Goal: Task Accomplishment & Management: Complete application form

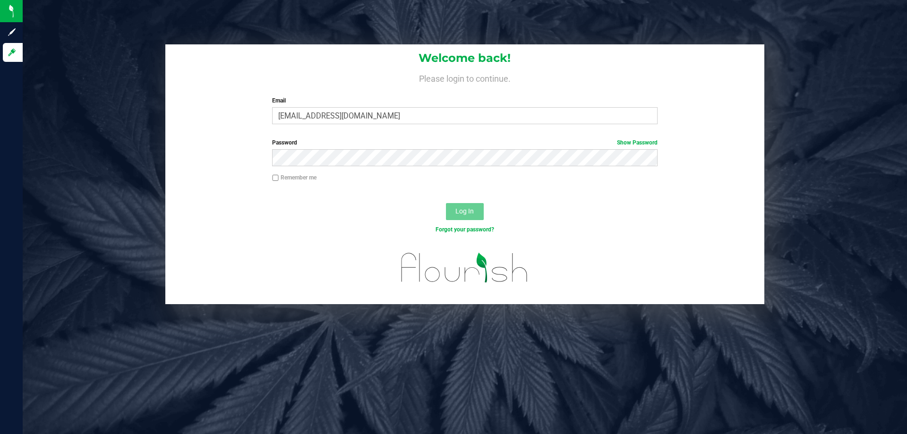
type input "[EMAIL_ADDRESS][DOMAIN_NAME]"
click at [446, 203] on button "Log In" at bounding box center [465, 211] width 38 height 17
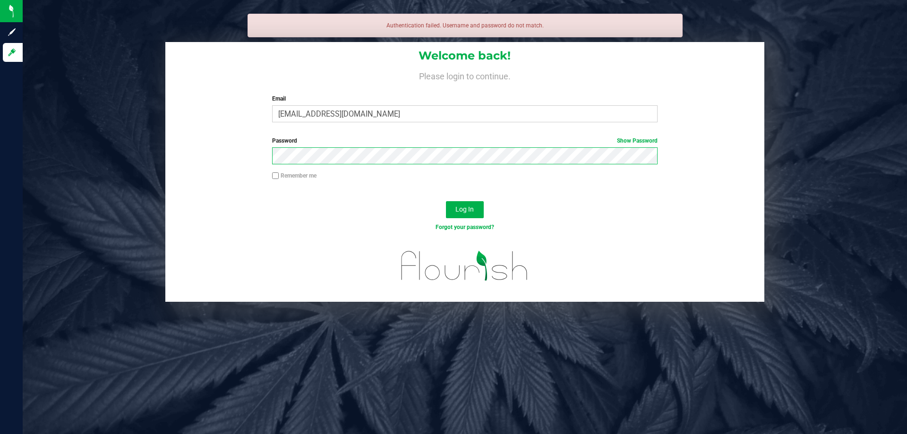
click at [446, 201] on button "Log In" at bounding box center [465, 209] width 38 height 17
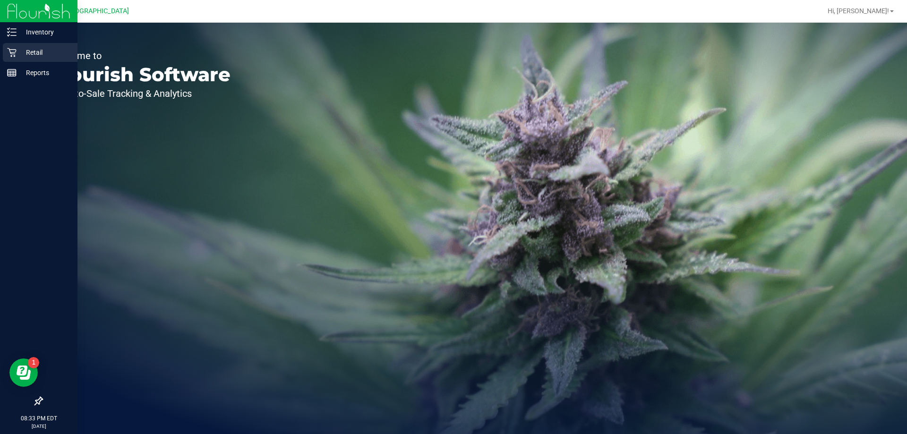
click at [29, 45] on div "Retail" at bounding box center [40, 52] width 75 height 19
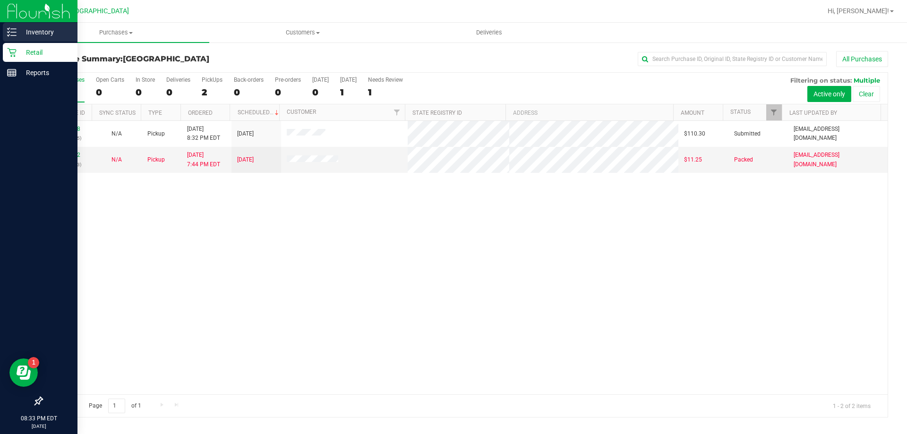
click at [24, 37] on p "Inventory" at bounding box center [45, 31] width 57 height 11
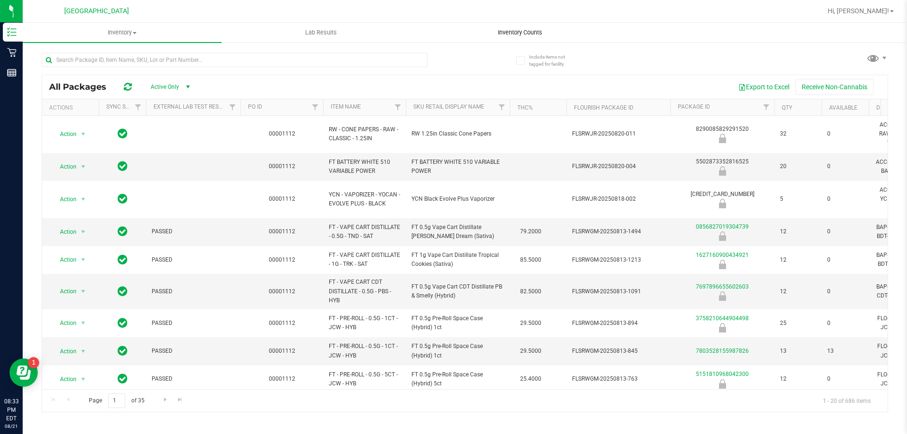
click at [502, 36] on span "Inventory Counts" at bounding box center [520, 32] width 70 height 9
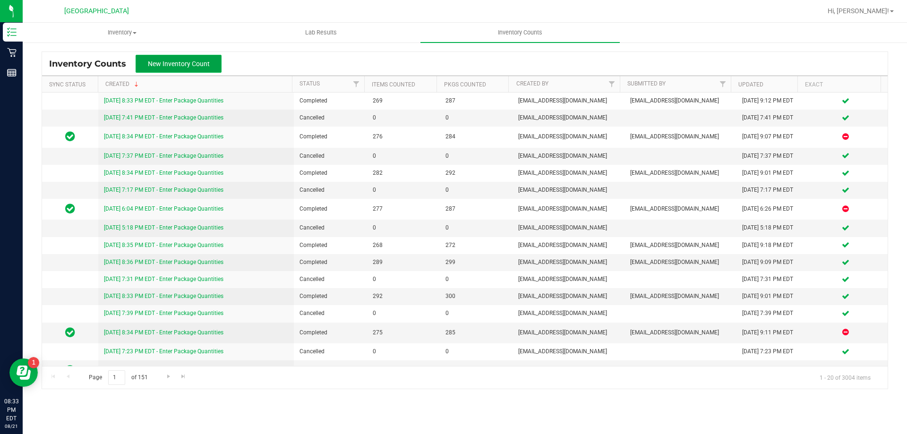
click at [181, 63] on span "New Inventory Count" at bounding box center [179, 64] width 62 height 8
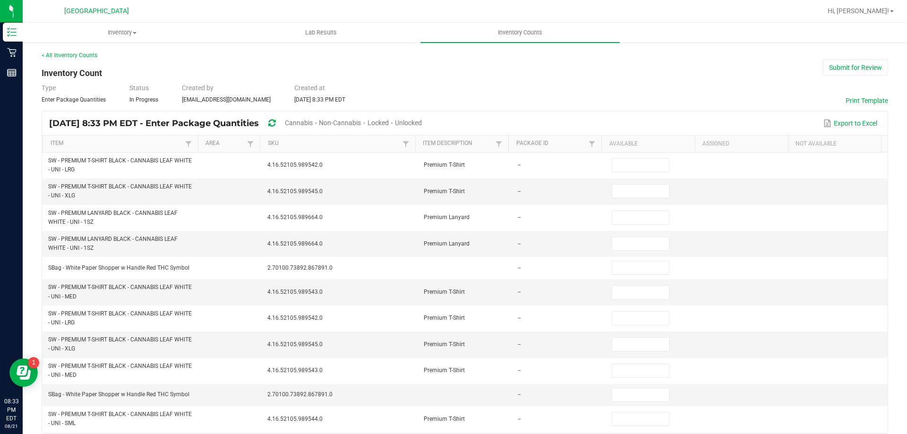
click at [422, 121] on span "Unlocked" at bounding box center [408, 123] width 27 height 8
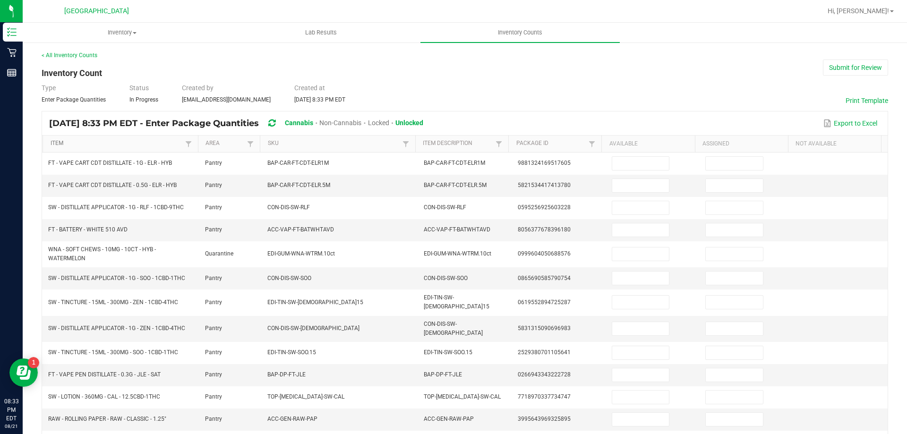
click at [91, 146] on link "Item" at bounding box center [117, 144] width 132 height 8
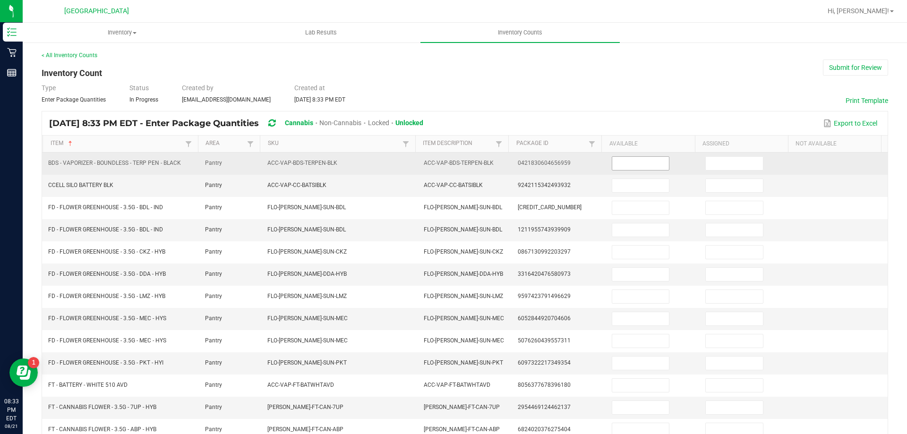
drag, startPoint x: 640, startPoint y: 164, endPoint x: 619, endPoint y: 148, distance: 26.6
click at [638, 164] on input at bounding box center [640, 163] width 57 height 13
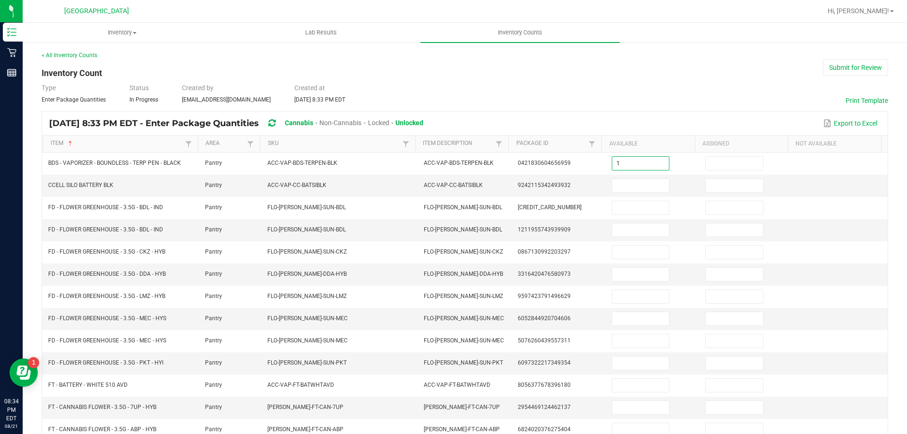
type input "1"
type input "14"
click at [612, 187] on input "14" at bounding box center [640, 185] width 57 height 13
type input "1"
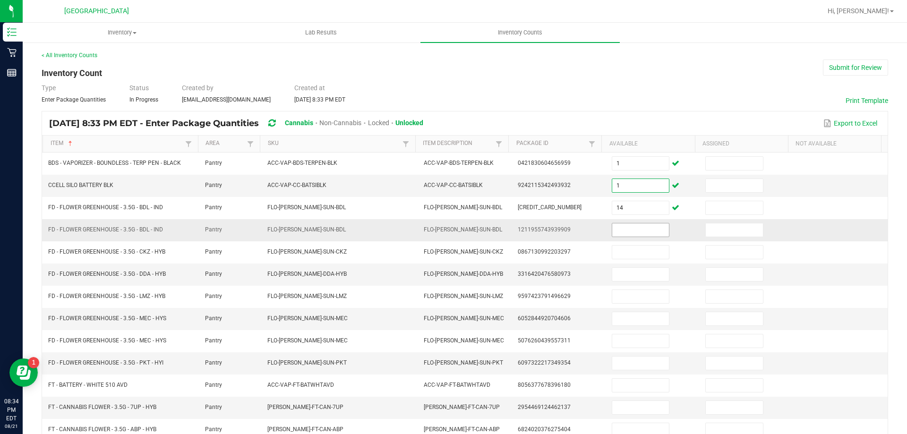
click at [651, 228] on input at bounding box center [640, 229] width 57 height 13
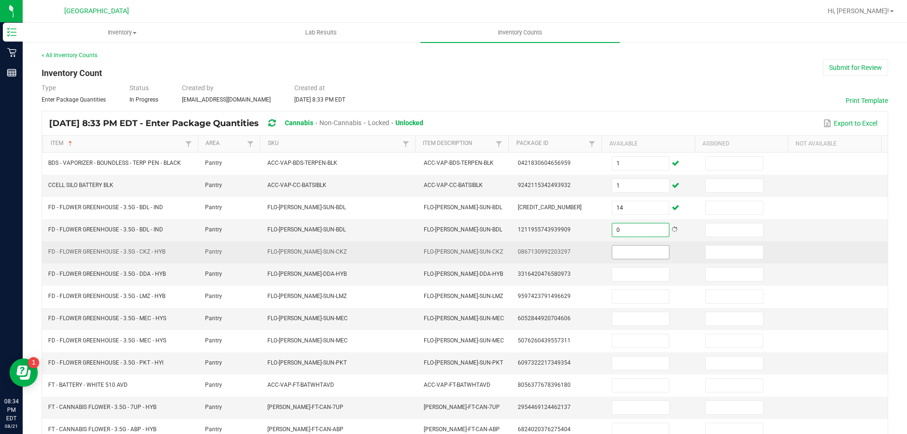
type input "0"
click at [635, 253] on input at bounding box center [640, 252] width 57 height 13
type input "6"
type input "3"
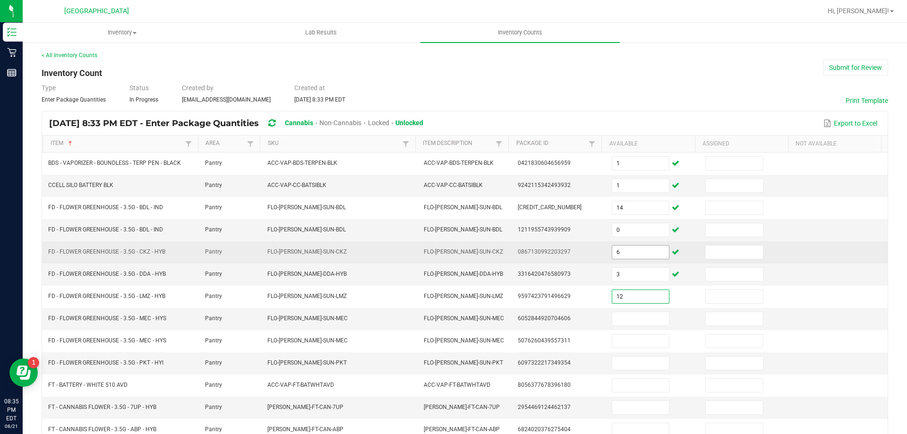
type input "12"
type input "0"
type input "13"
type input "1"
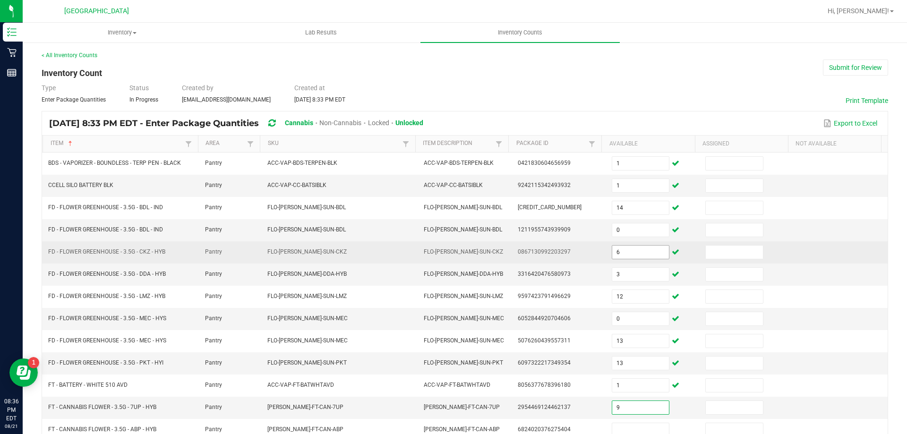
type input "9"
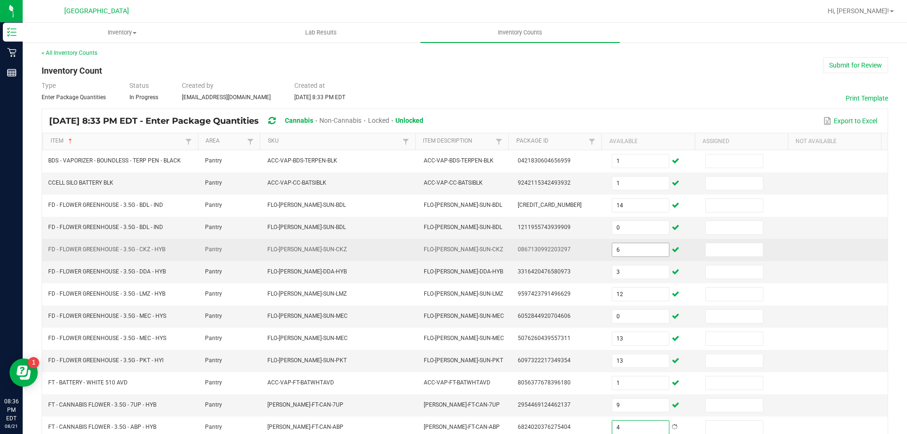
type input "4"
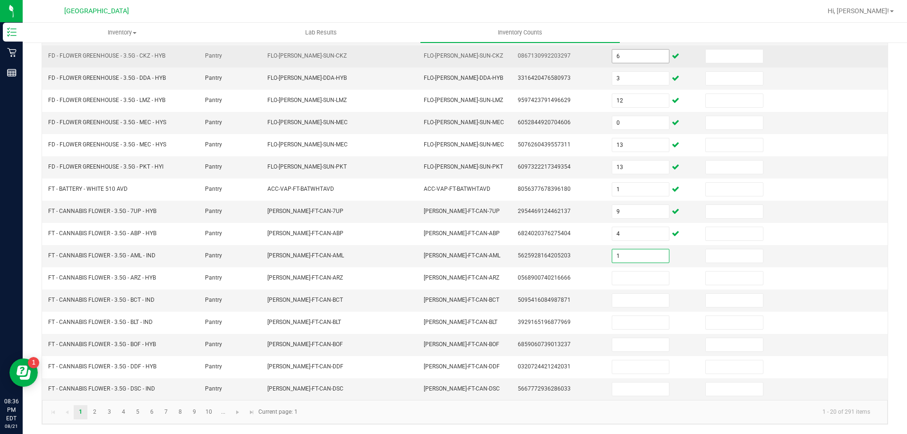
type input "1"
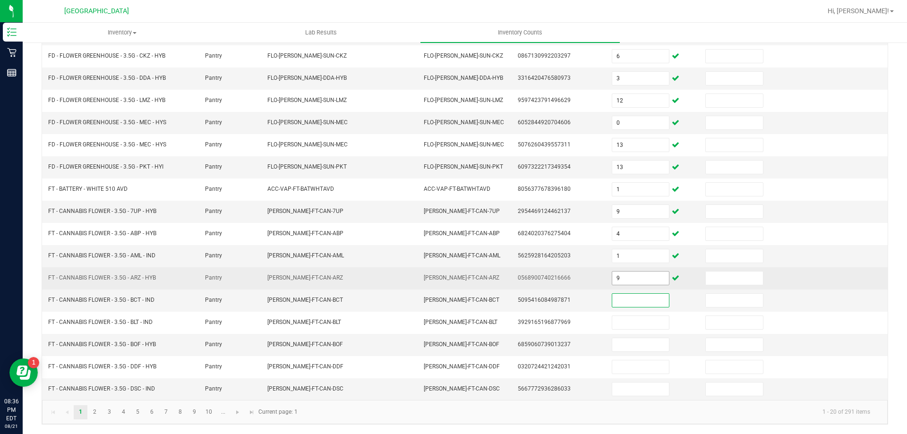
click at [612, 276] on input "9" at bounding box center [640, 278] width 57 height 13
type input "20"
type input "9"
type input "14"
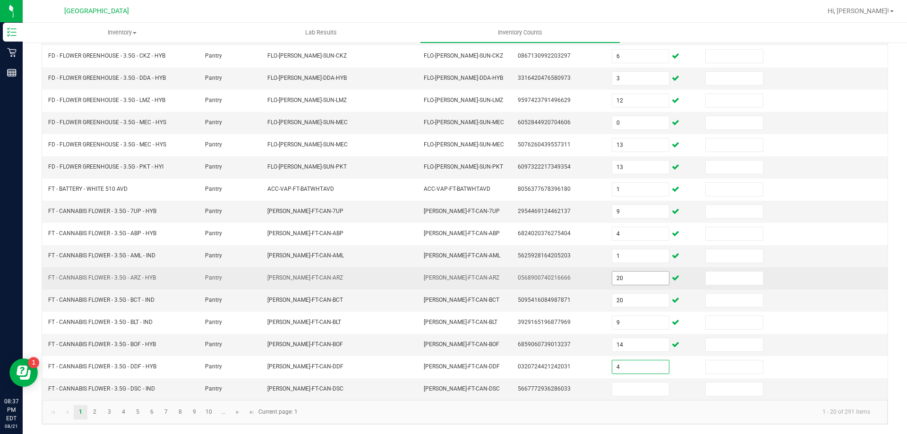
type input "4"
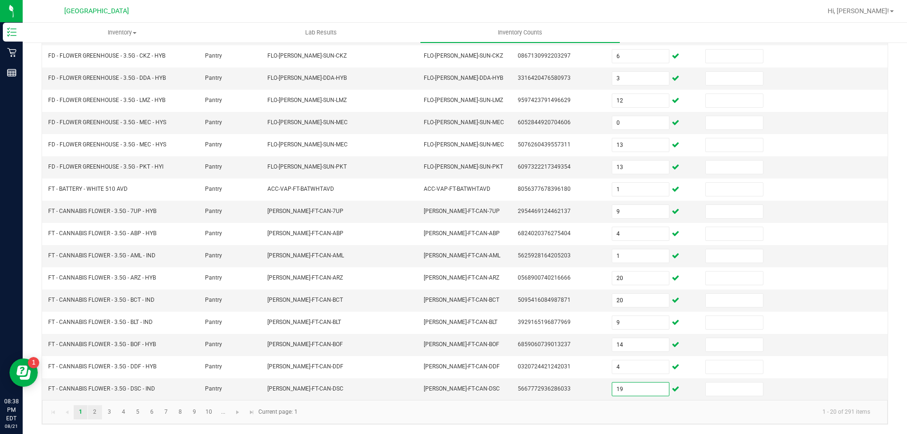
type input "19"
click at [98, 416] on link "2" at bounding box center [95, 412] width 14 height 14
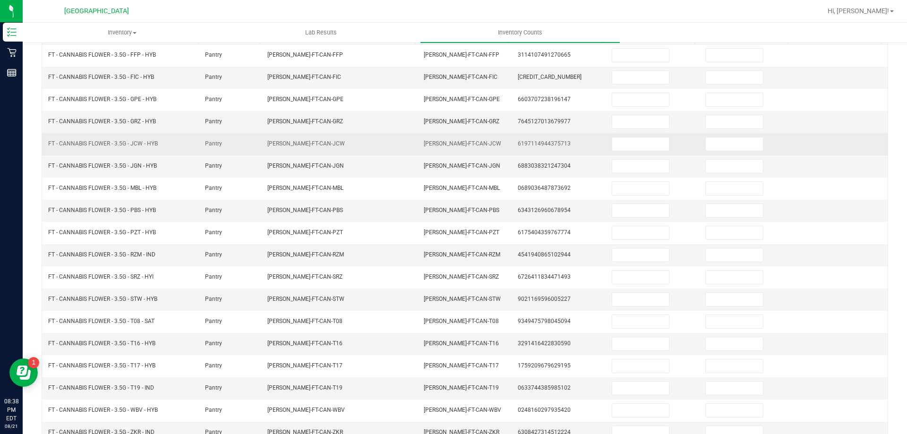
scroll to position [7, 0]
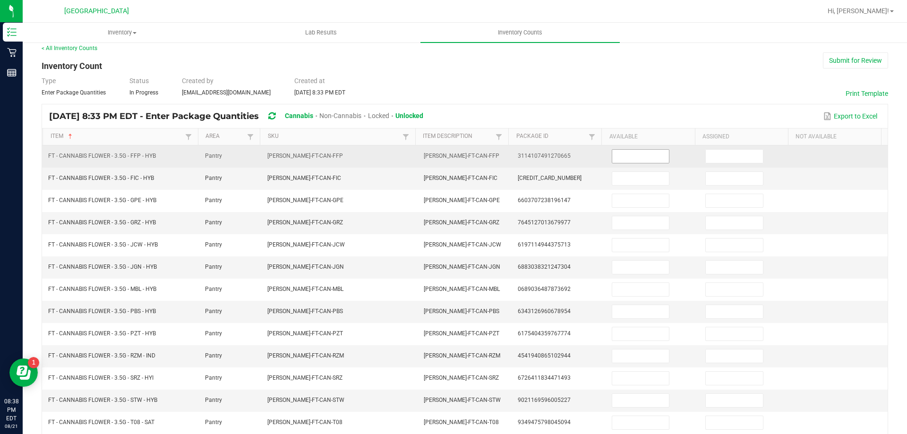
click at [621, 158] on input at bounding box center [640, 156] width 57 height 13
type input "18"
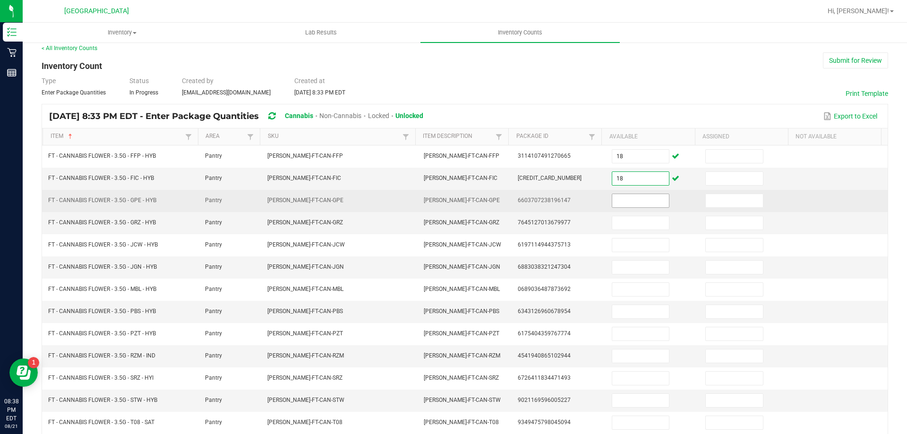
type input "18"
click at [634, 204] on input at bounding box center [640, 200] width 57 height 13
type input "17"
type input "18"
type input "6"
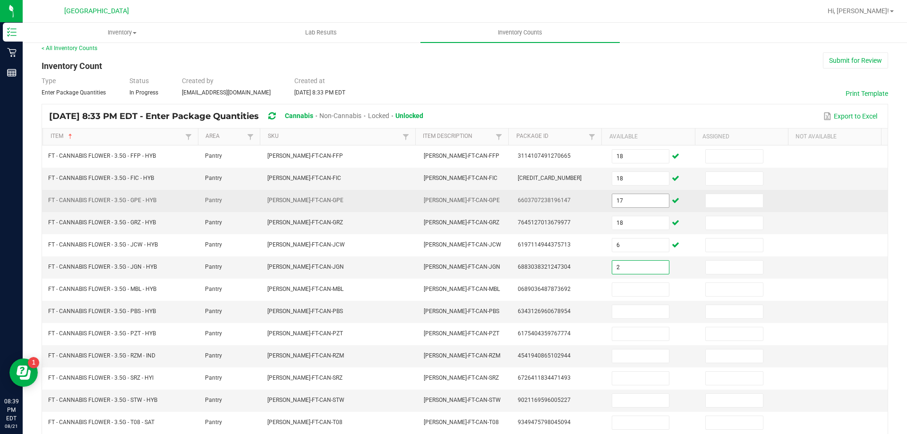
type input "2"
type input "1"
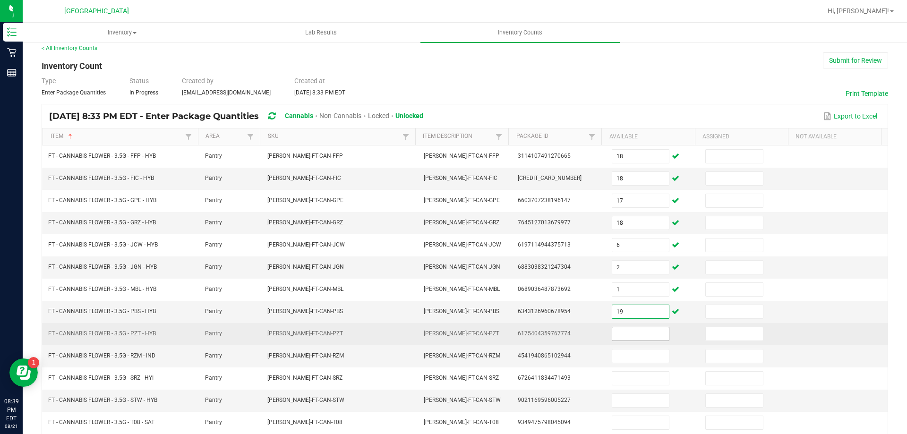
type input "19"
click at [639, 328] on input at bounding box center [640, 333] width 57 height 13
type input "13"
type input "7"
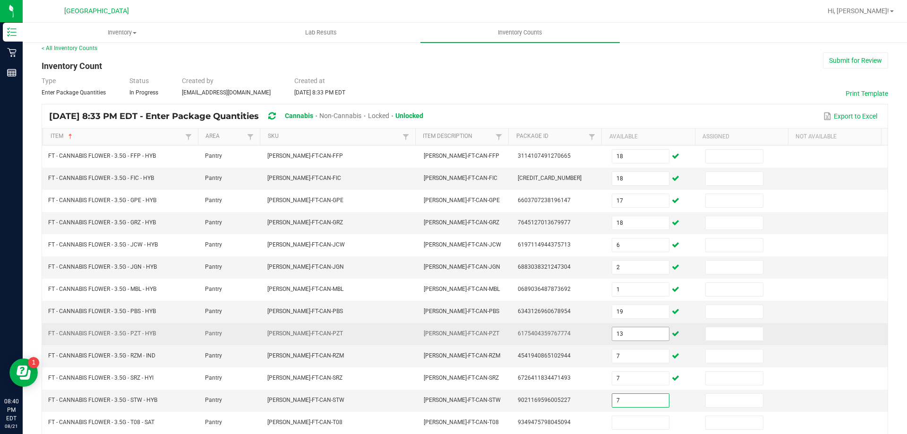
type input "7"
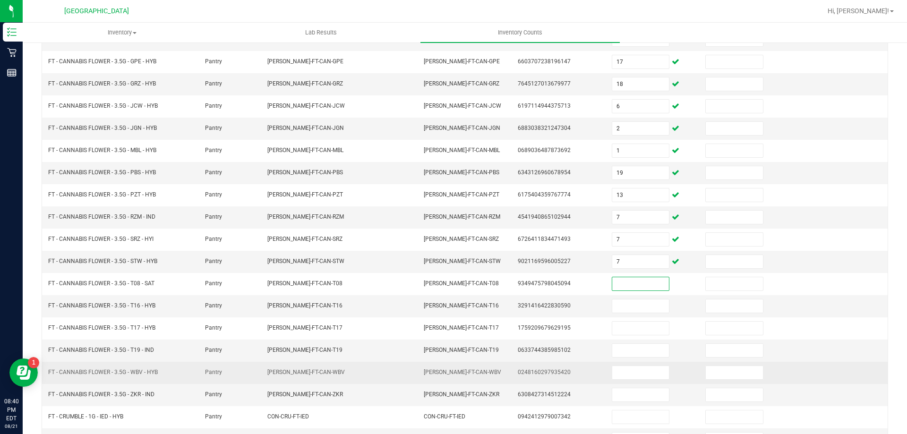
scroll to position [149, 0]
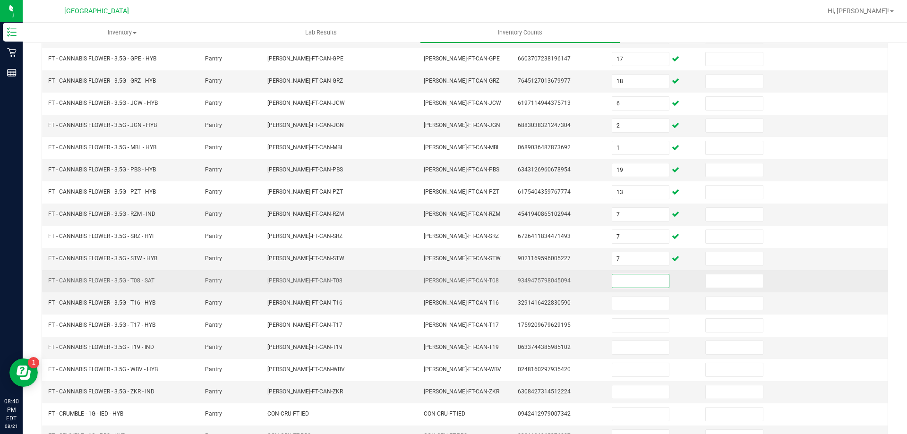
click at [638, 282] on input at bounding box center [640, 280] width 57 height 13
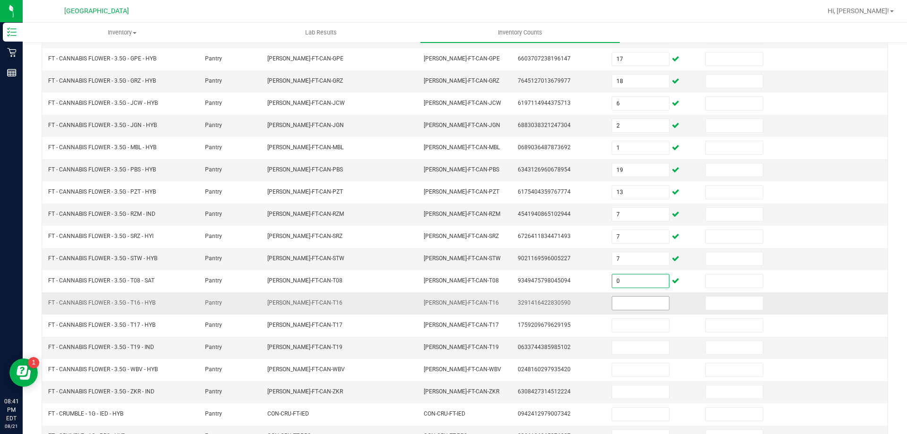
type input "0"
click at [622, 297] on input at bounding box center [640, 303] width 57 height 13
type input "20"
type input "19"
type input "11"
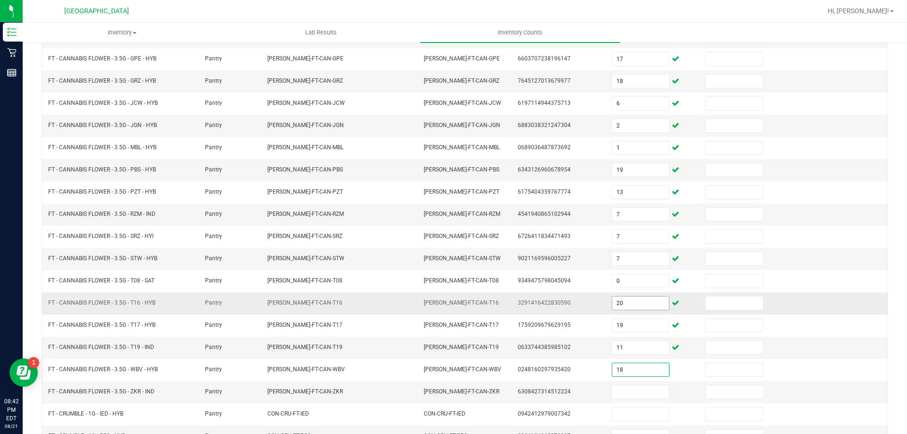
type input "18"
type input "3"
type input "1"
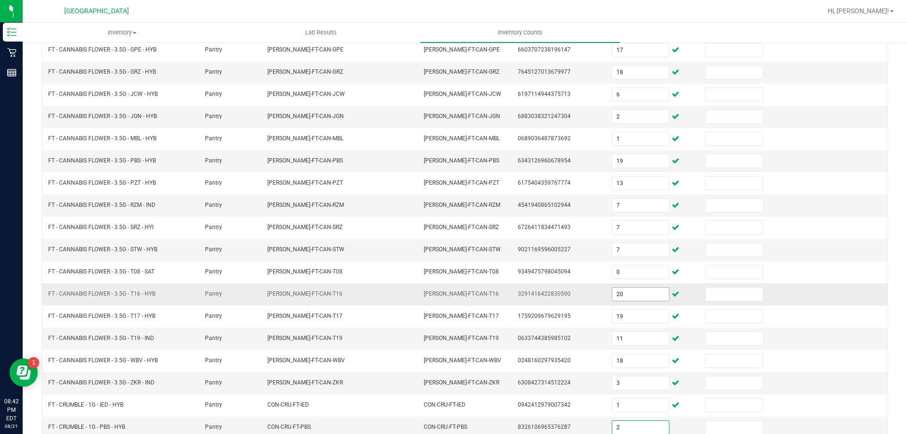
type input "2"
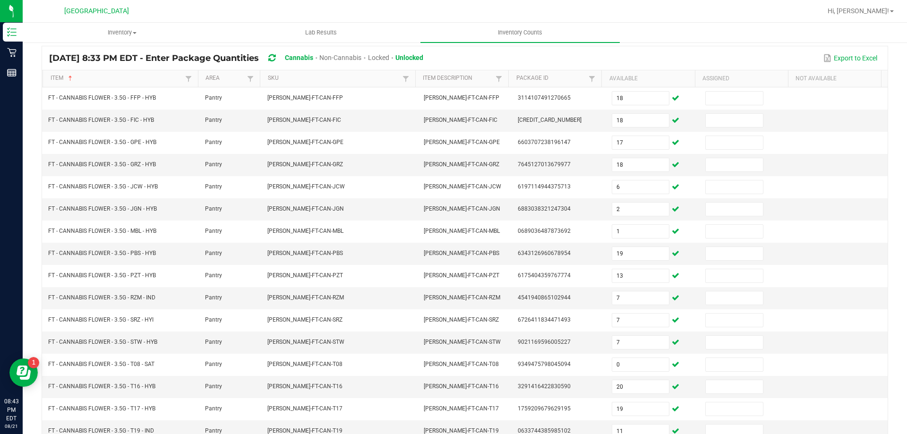
scroll to position [196, 0]
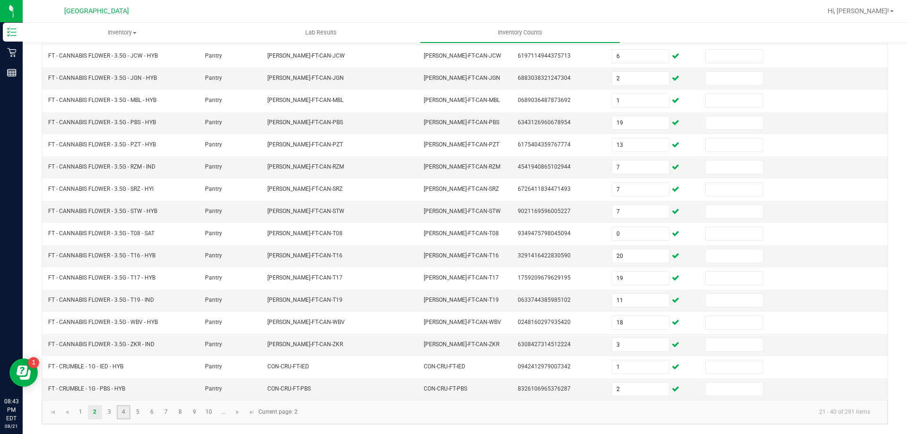
click at [117, 412] on link "4" at bounding box center [124, 412] width 14 height 14
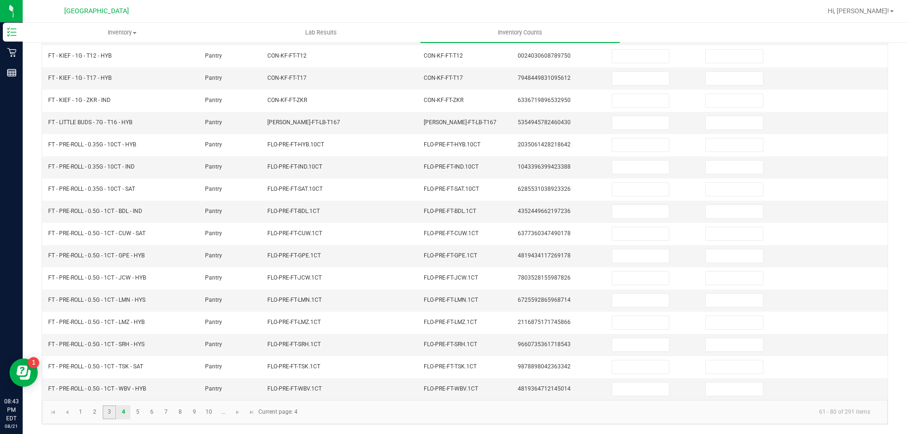
click at [111, 412] on link "3" at bounding box center [109, 412] width 14 height 14
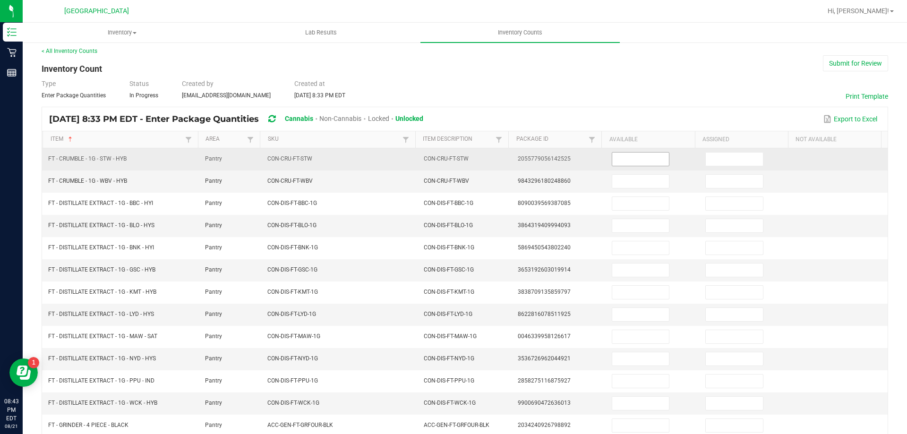
scroll to position [0, 0]
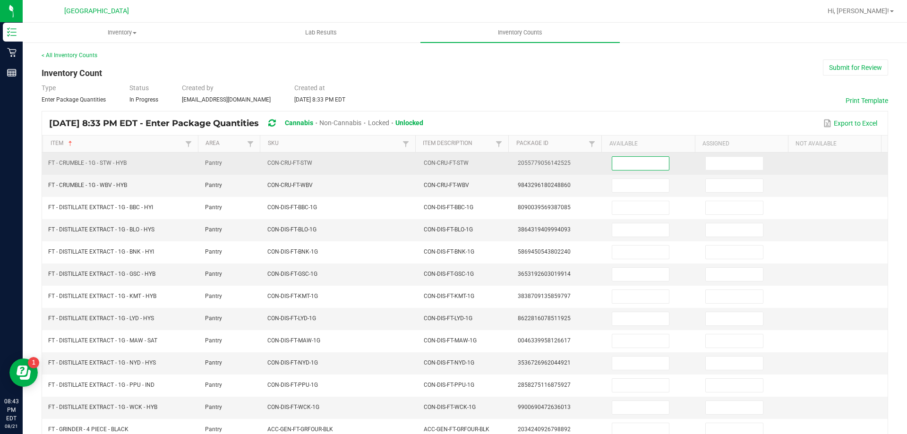
click at [616, 169] on input at bounding box center [640, 163] width 57 height 13
type input "3"
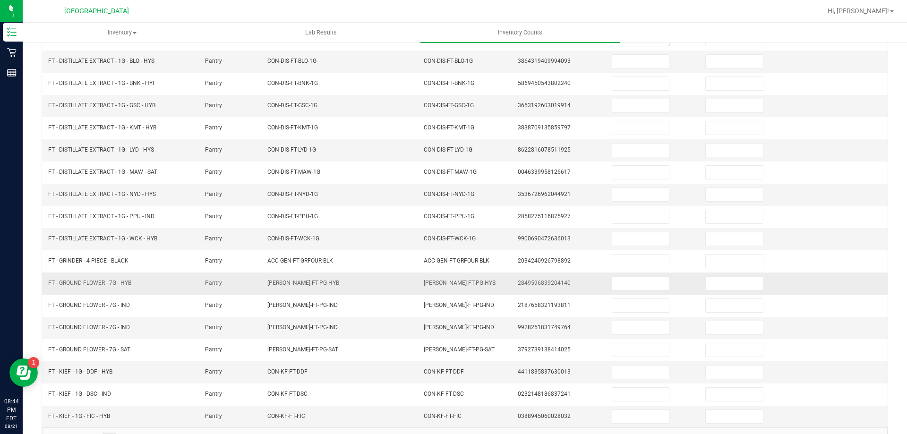
scroll to position [196, 0]
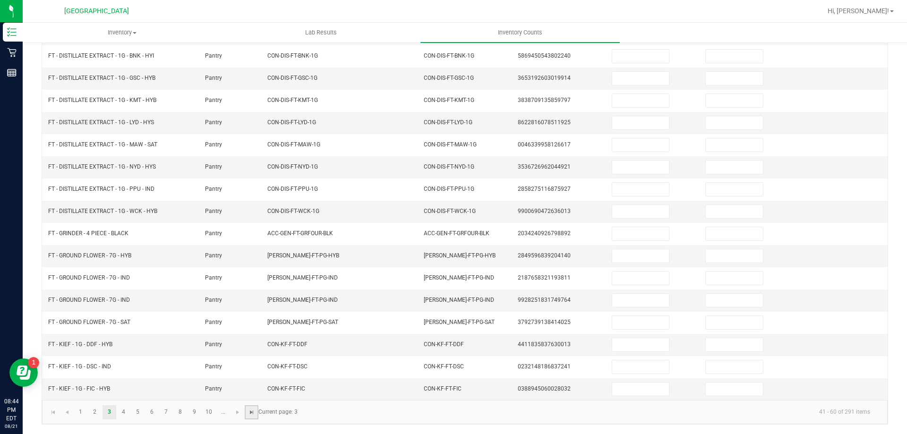
click at [248, 410] on span "Go to the last page" at bounding box center [252, 413] width 8 height 8
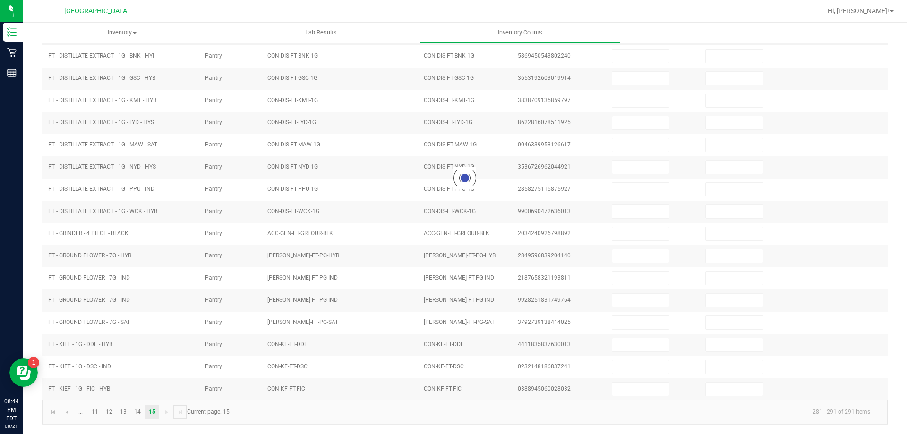
scroll to position [24, 0]
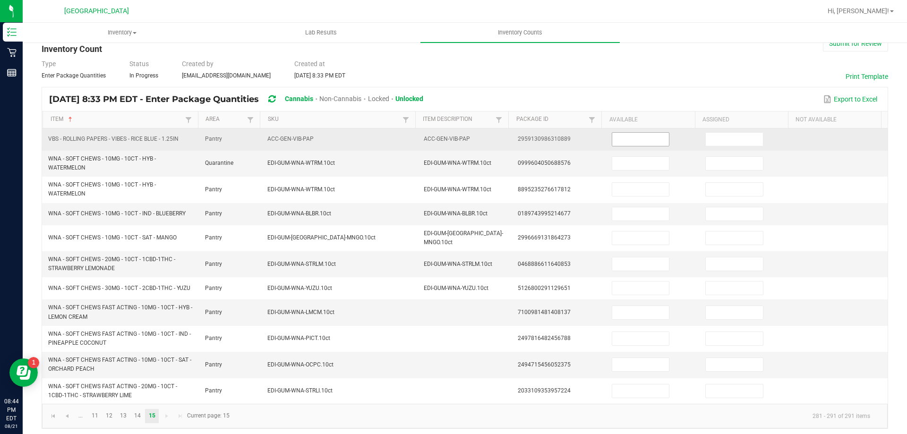
click at [637, 135] on input at bounding box center [640, 139] width 57 height 13
type input "1"
type input "21"
type input "0"
type input "15"
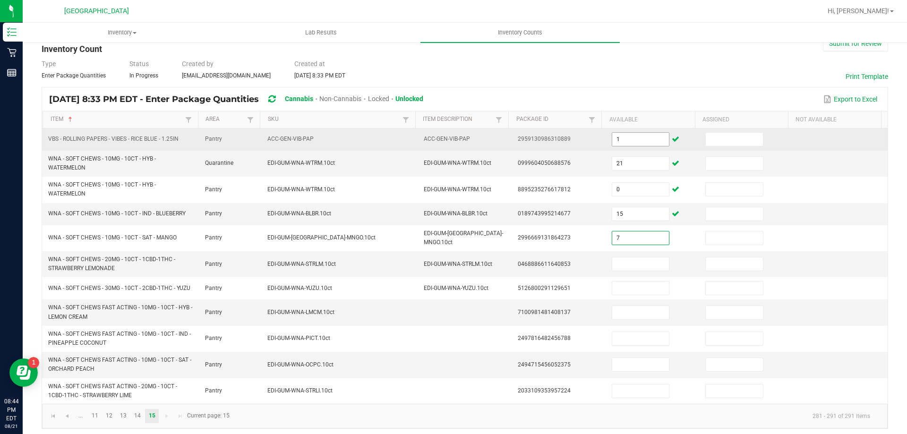
type input "7"
type input "18"
type input "12"
type input "6"
type input "29"
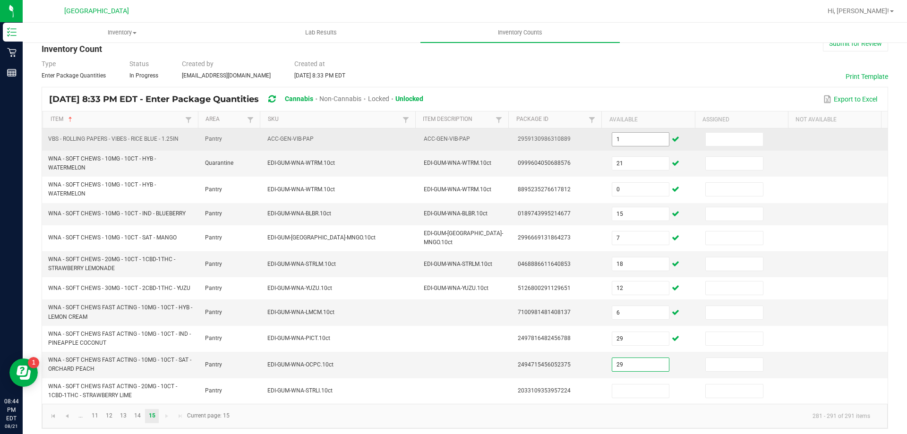
type input "29"
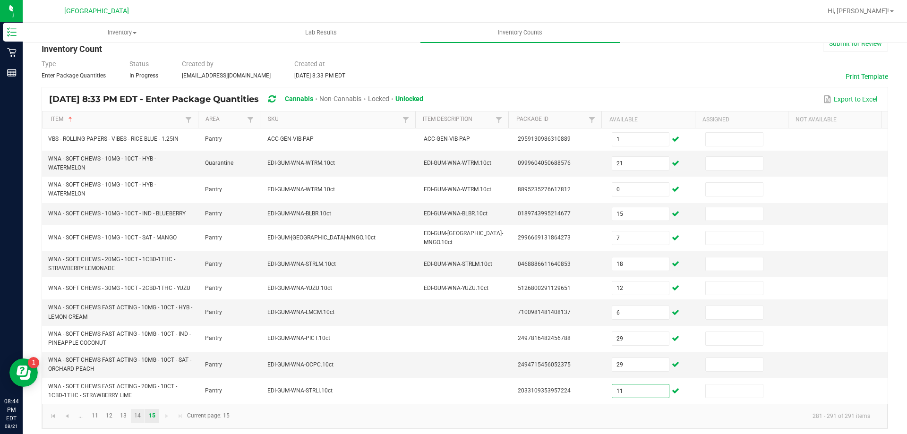
type input "11"
click at [135, 409] on link "14" at bounding box center [138, 416] width 14 height 14
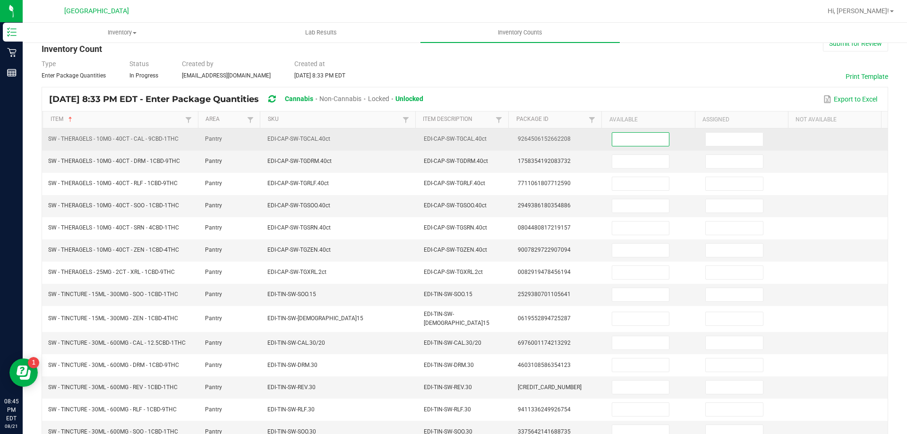
click at [612, 141] on input at bounding box center [640, 139] width 57 height 13
type input "3"
type input "1"
type input "6"
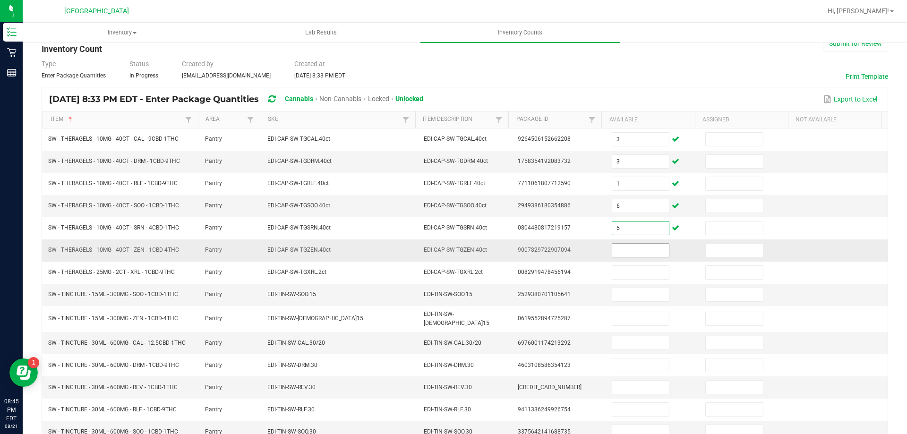
type input "5"
click at [612, 248] on input at bounding box center [640, 250] width 57 height 13
type input "3"
type input "12"
type input "6"
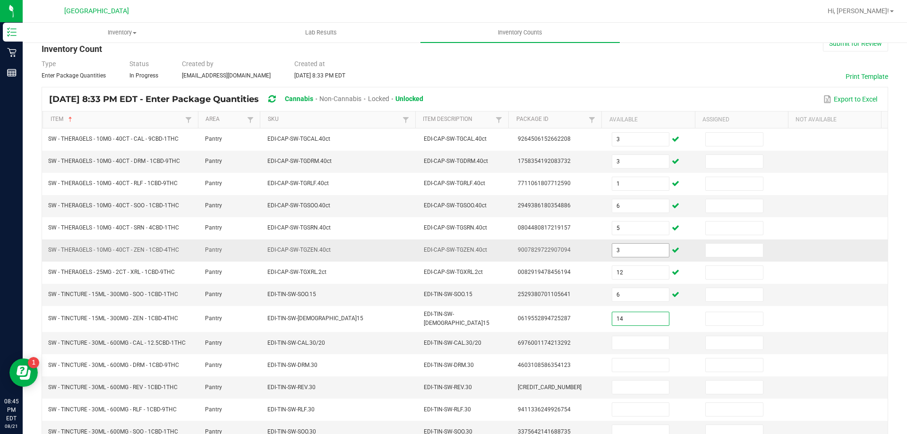
type input "14"
type input "18"
type input "11"
type input "2"
type input "15"
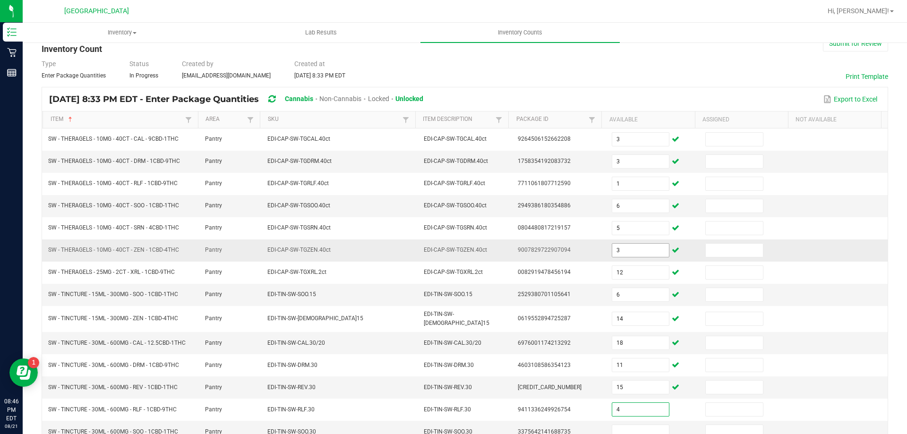
type input "4"
type input "11"
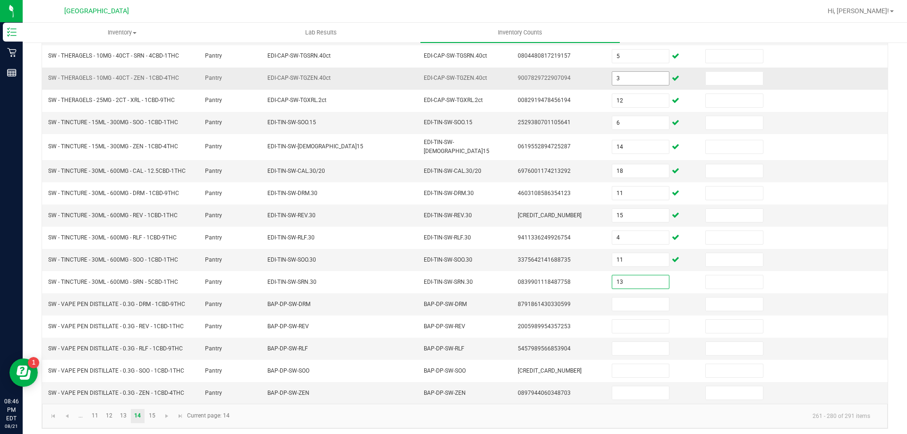
type input "13"
type input "12"
type input "10"
type input "2"
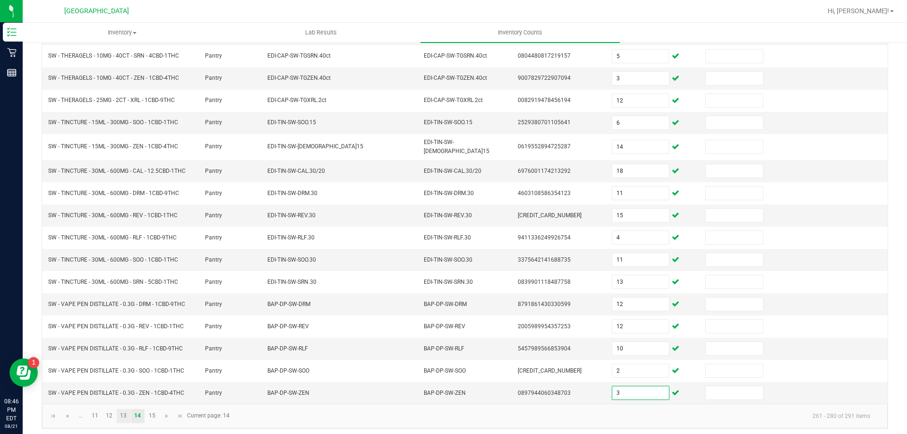
type input "3"
click at [120, 409] on link "13" at bounding box center [124, 416] width 14 height 14
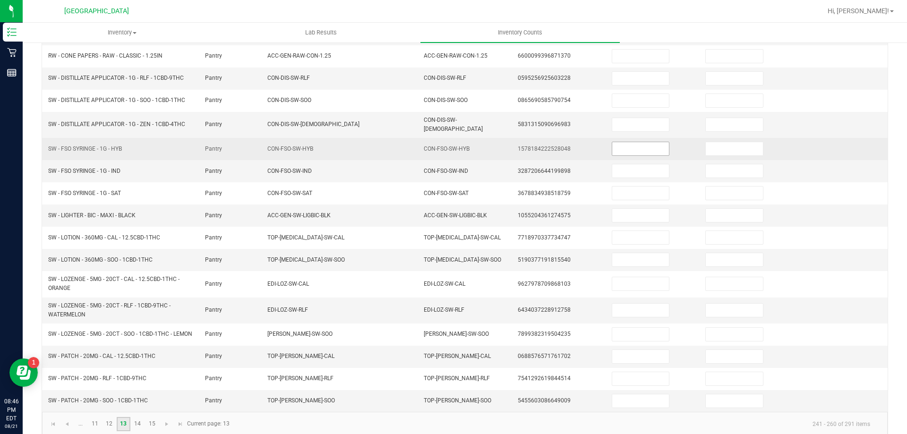
scroll to position [7, 0]
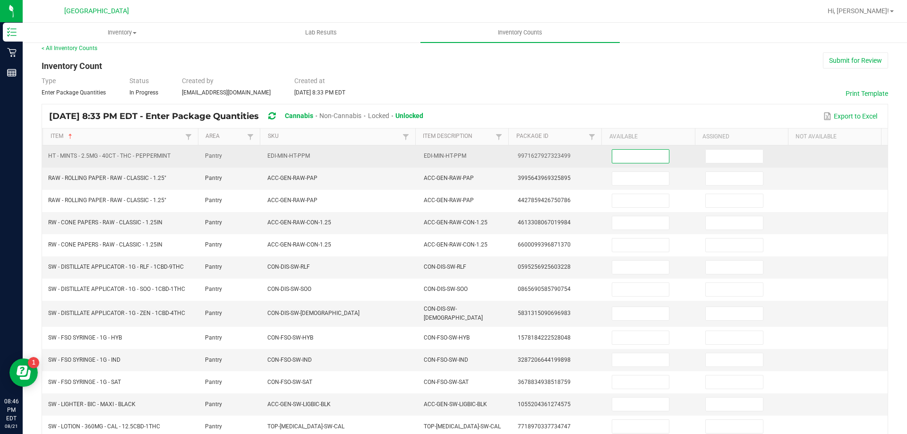
click at [619, 153] on input at bounding box center [640, 156] width 57 height 13
type input "6"
type input "1"
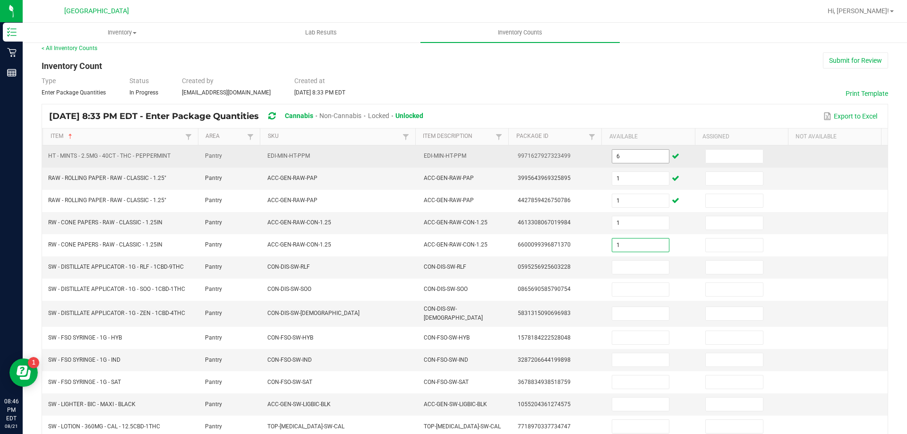
type input "1"
type input "6"
type input "9"
type input "8"
type input "6"
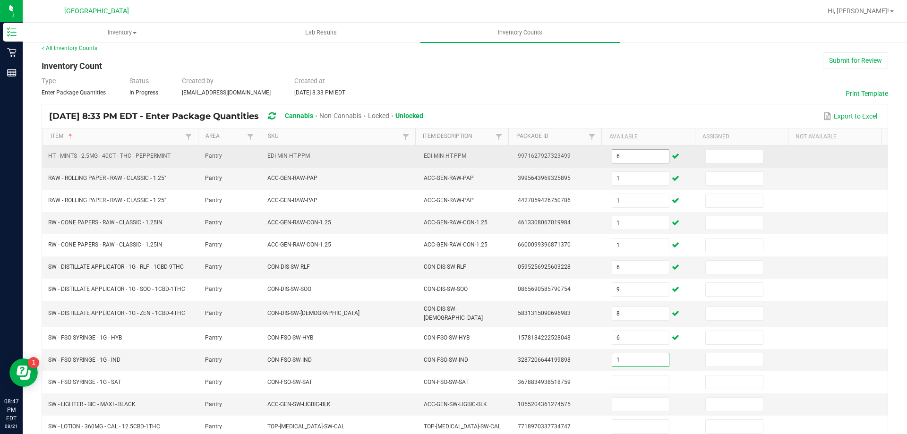
type input "1"
type input "10"
type input "1"
type input "8"
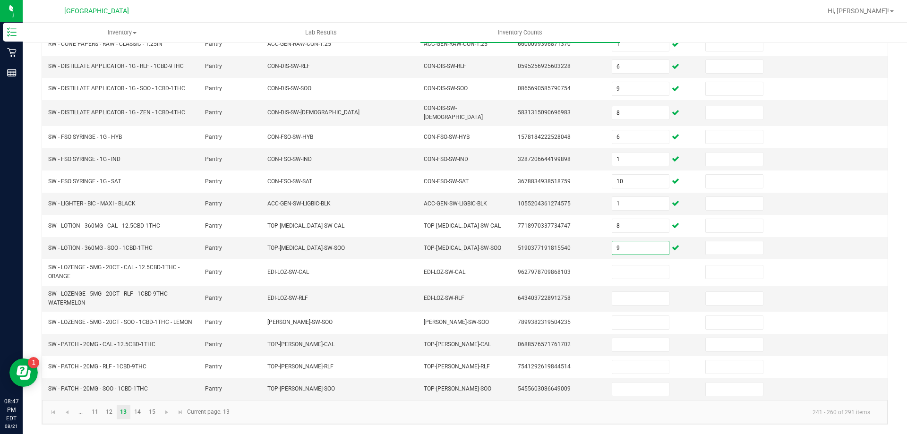
type input "9"
type input "7"
type input "16"
type input "13"
type input "11"
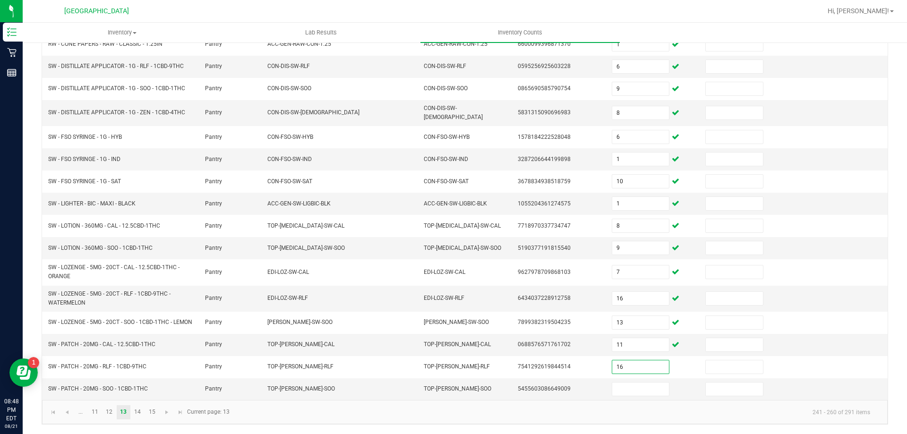
type input "16"
type input "7"
click at [105, 410] on link "12" at bounding box center [109, 412] width 14 height 14
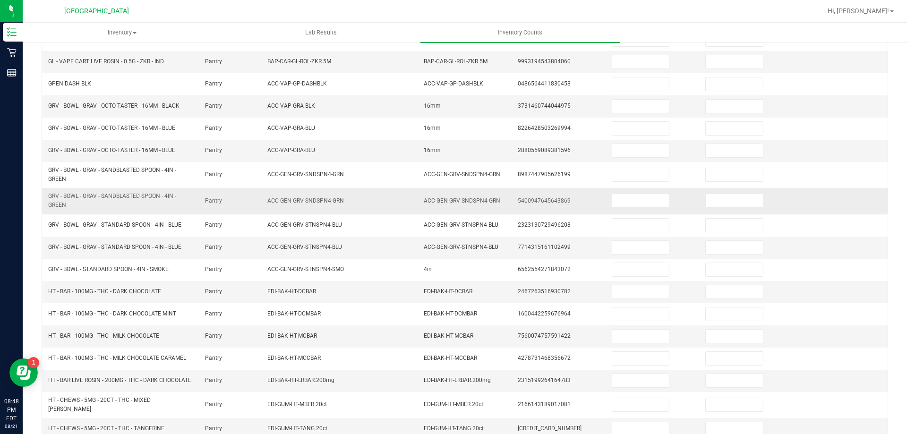
scroll to position [0, 0]
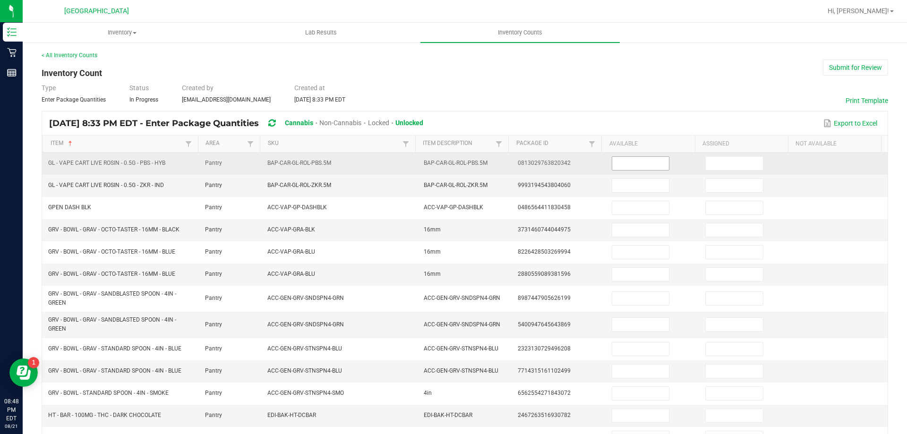
click at [640, 166] on input at bounding box center [640, 163] width 57 height 13
type input "1"
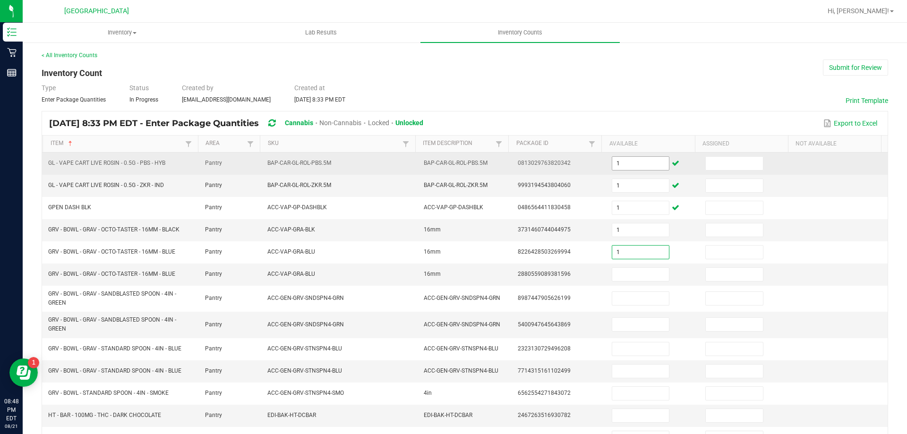
type input "1"
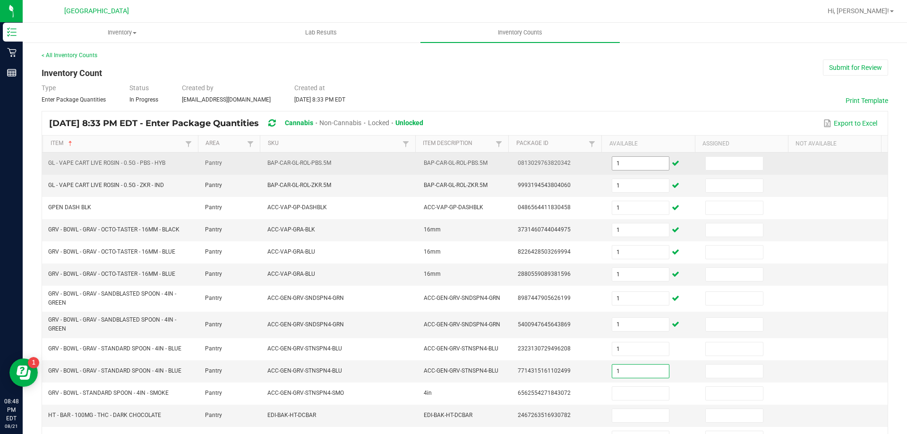
type input "1"
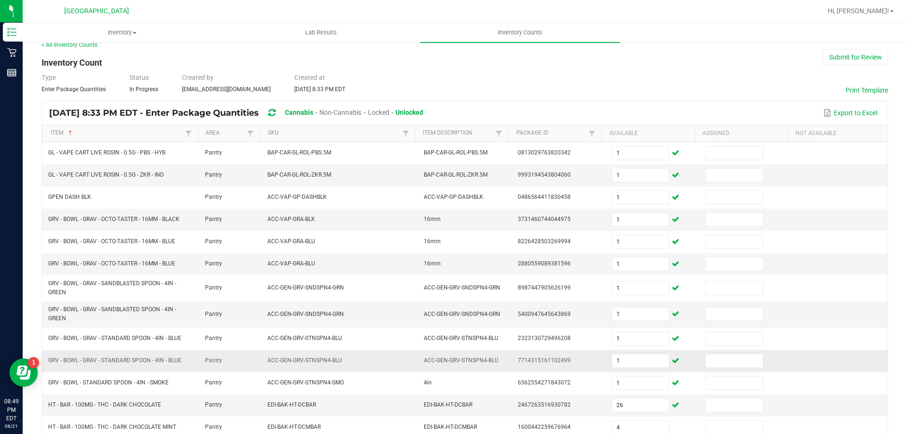
scroll to position [208, 0]
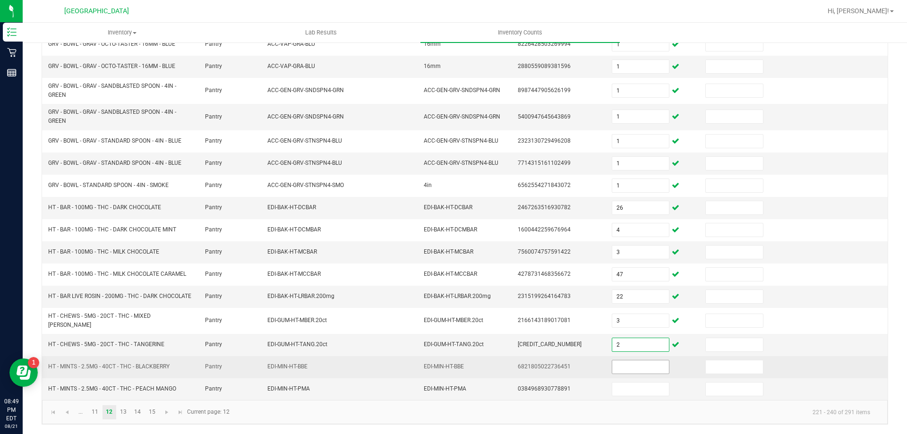
click at [647, 366] on input at bounding box center [640, 366] width 57 height 13
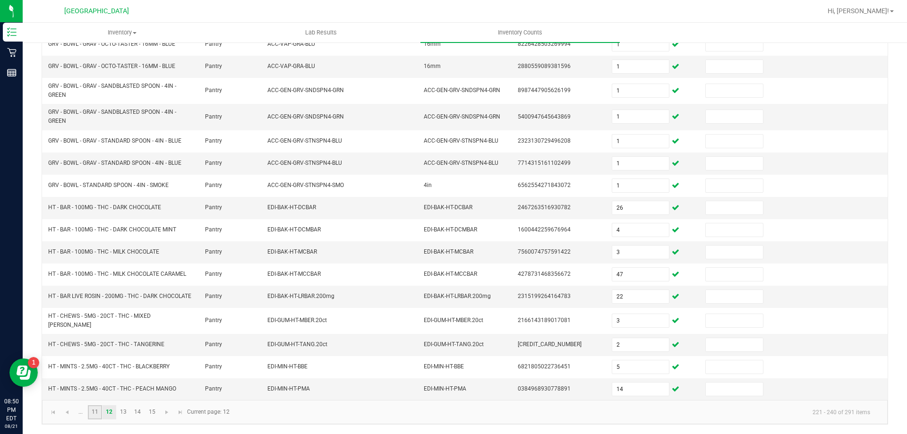
click at [98, 409] on link "11" at bounding box center [95, 412] width 14 height 14
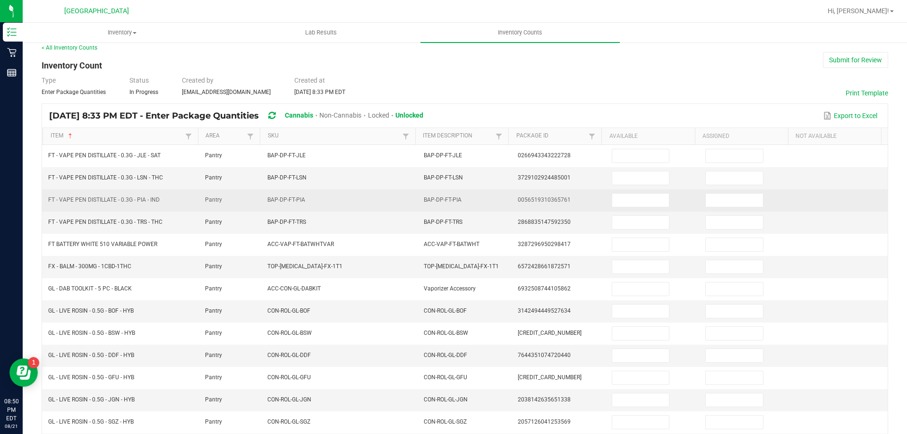
scroll to position [7, 0]
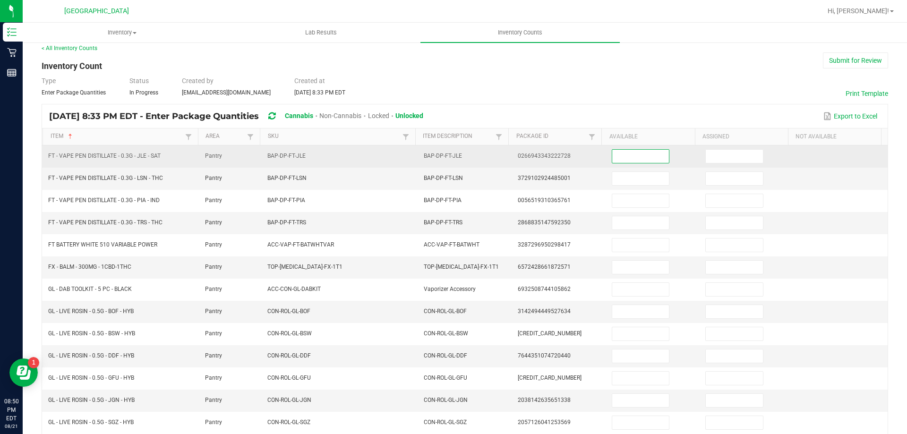
click at [627, 161] on input at bounding box center [640, 156] width 57 height 13
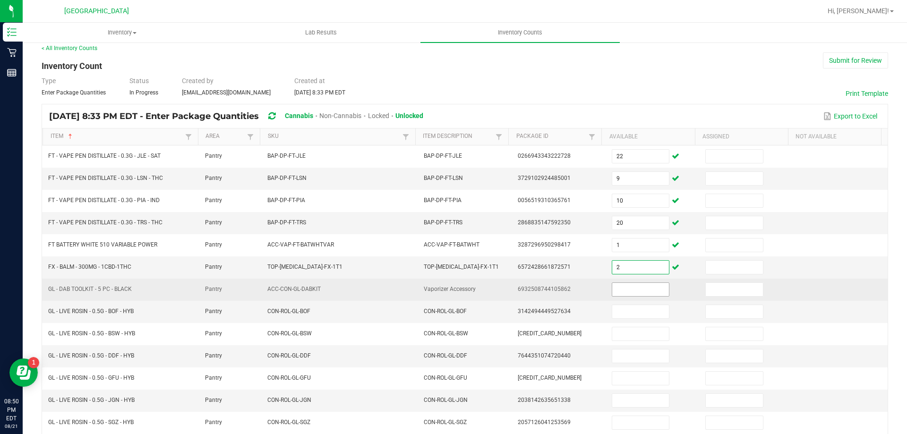
click at [615, 295] on input at bounding box center [640, 289] width 57 height 13
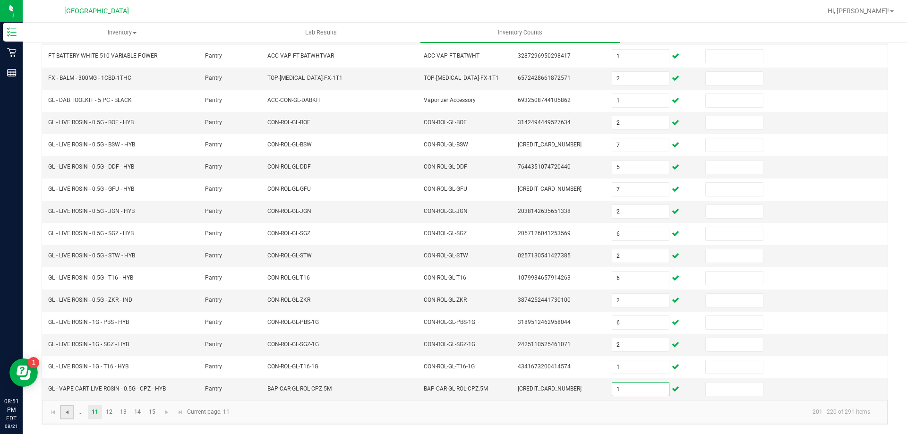
click at [68, 415] on span "Go to the previous page" at bounding box center [67, 413] width 8 height 8
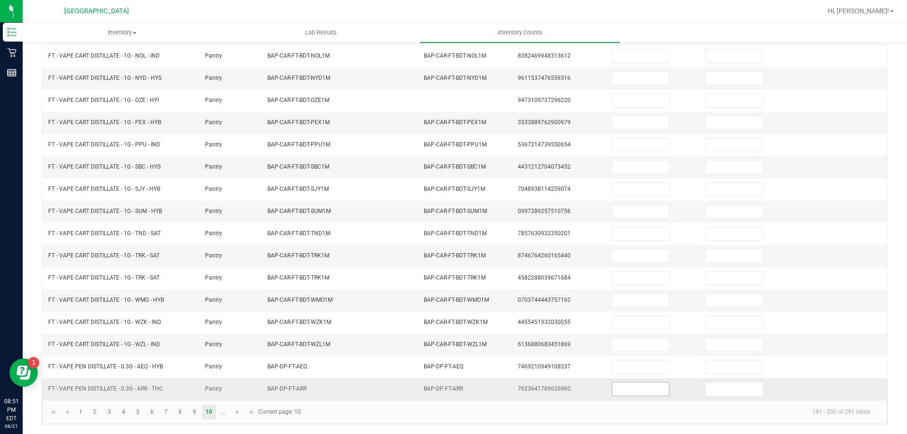
click at [633, 385] on input at bounding box center [640, 389] width 57 height 13
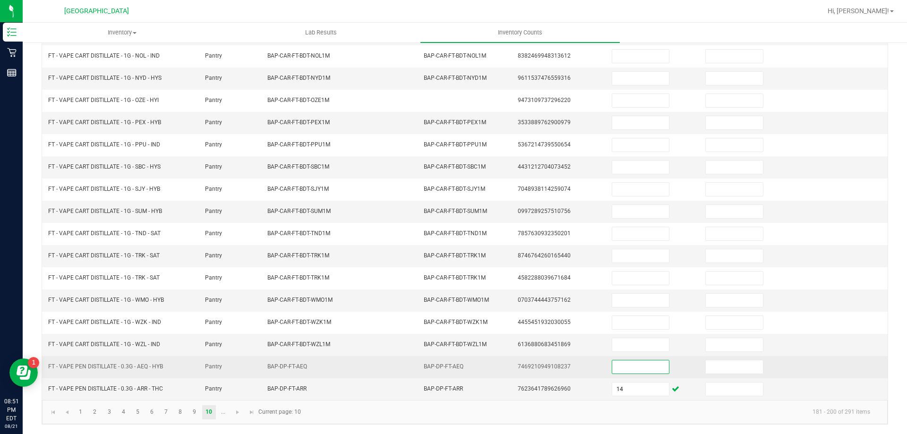
click at [638, 367] on input at bounding box center [640, 366] width 57 height 13
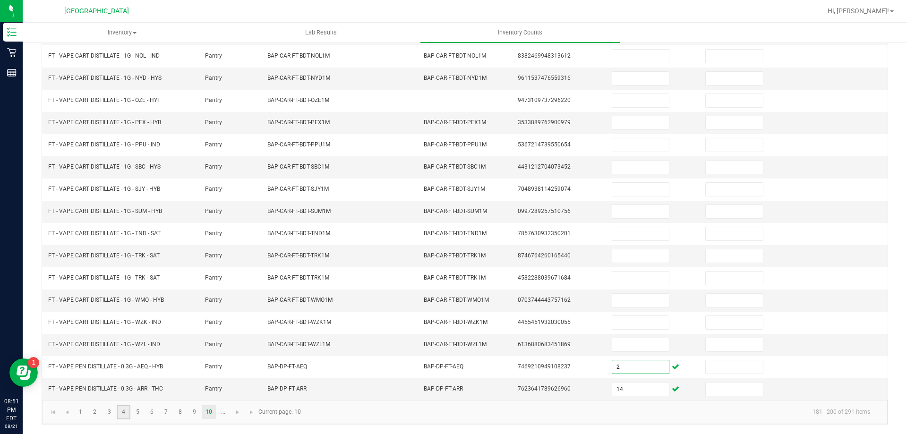
click at [130, 407] on link "4" at bounding box center [124, 412] width 14 height 14
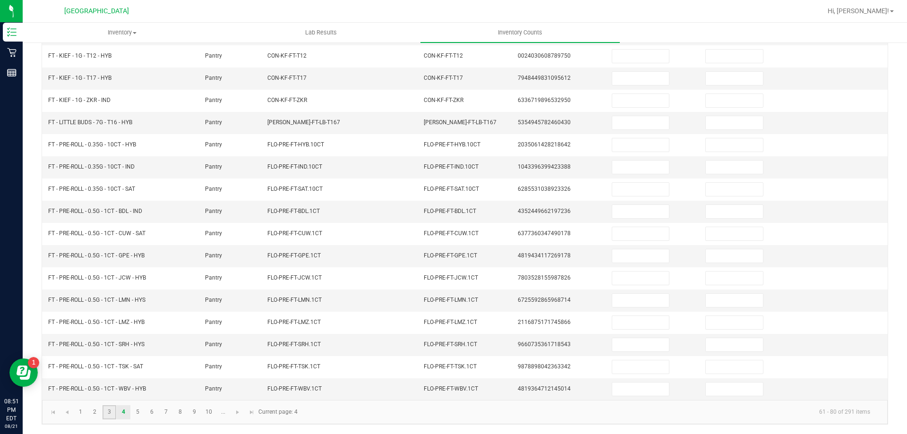
click at [107, 413] on link "3" at bounding box center [109, 412] width 14 height 14
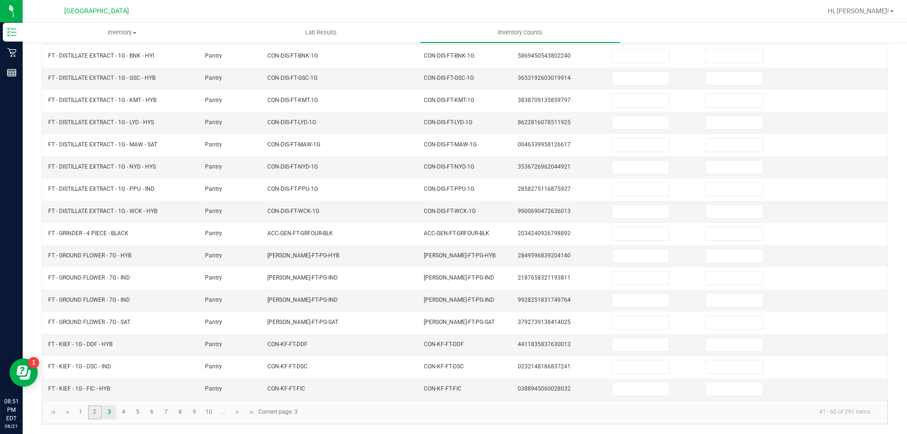
click at [97, 414] on link "2" at bounding box center [95, 412] width 14 height 14
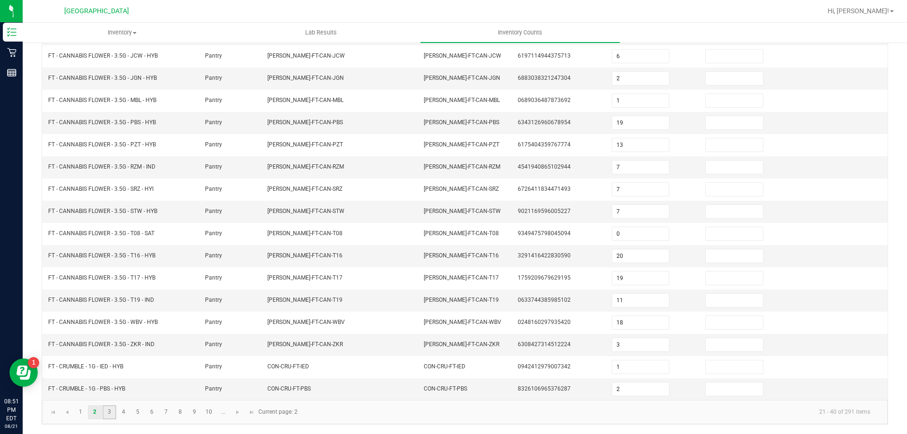
click at [109, 411] on link "3" at bounding box center [109, 412] width 14 height 14
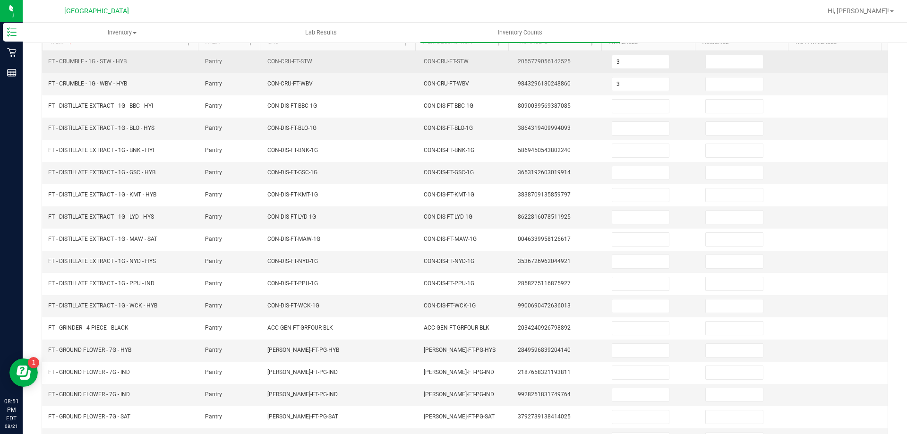
scroll to position [7, 0]
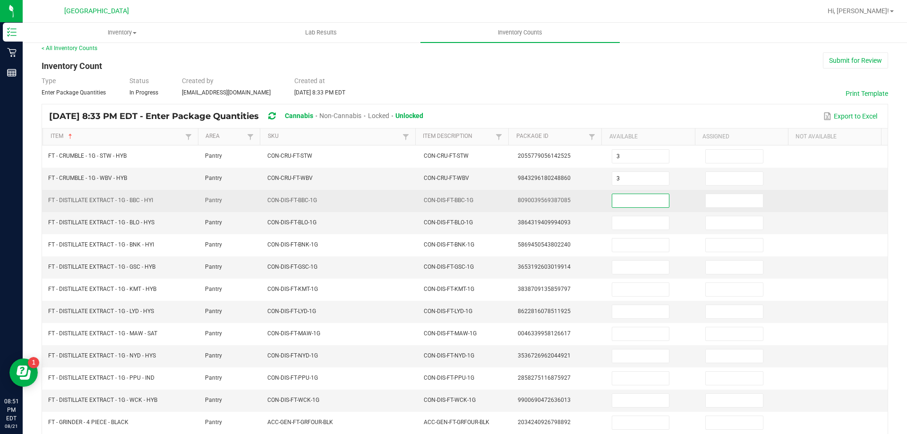
click at [622, 200] on input at bounding box center [640, 200] width 57 height 13
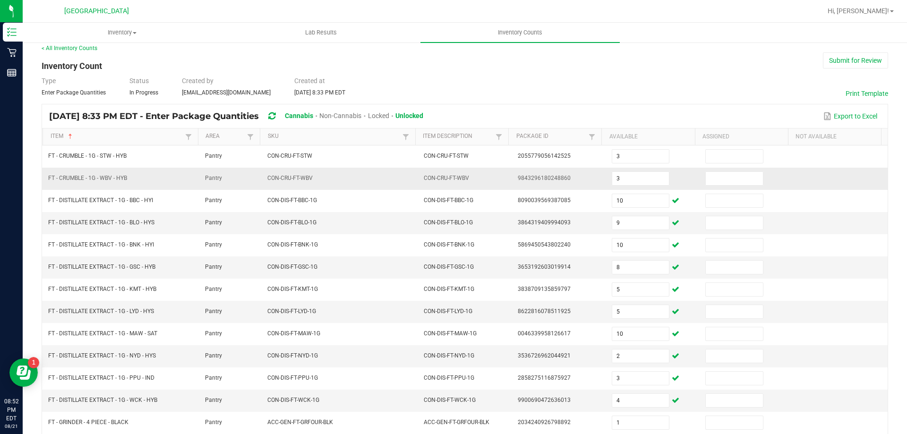
scroll to position [196, 0]
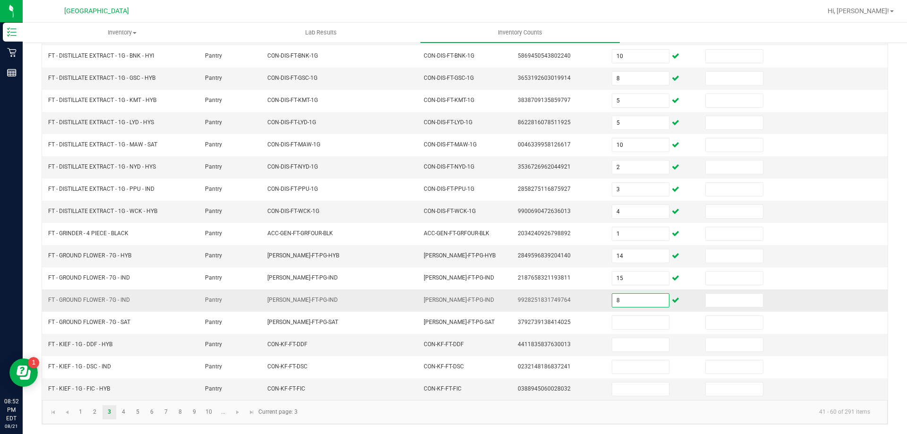
click at [621, 298] on input "8" at bounding box center [640, 300] width 57 height 13
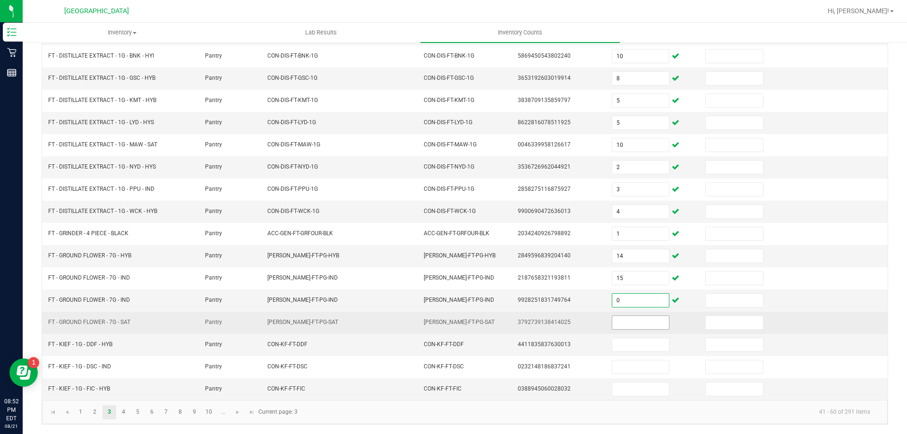
click at [618, 325] on input at bounding box center [640, 322] width 57 height 13
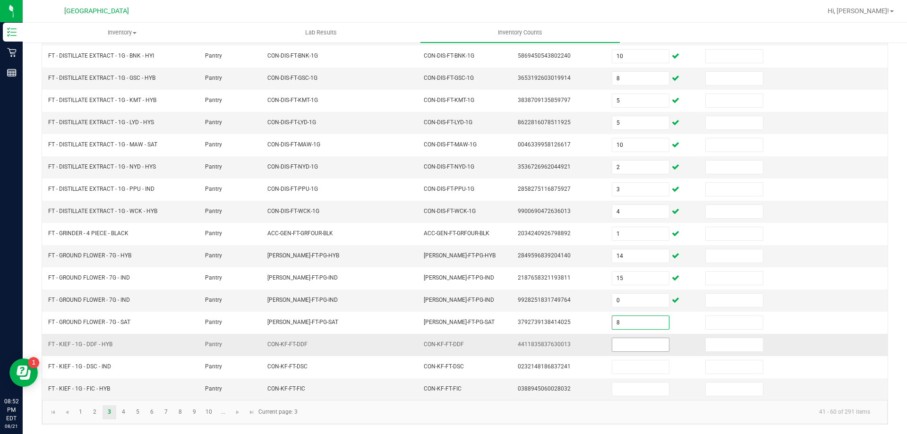
click at [621, 342] on input at bounding box center [640, 344] width 57 height 13
click at [127, 416] on link "4" at bounding box center [124, 412] width 14 height 14
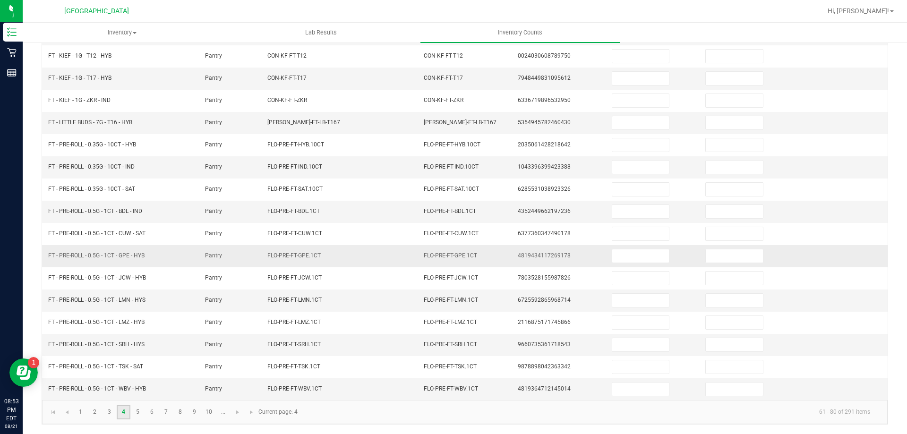
scroll to position [0, 0]
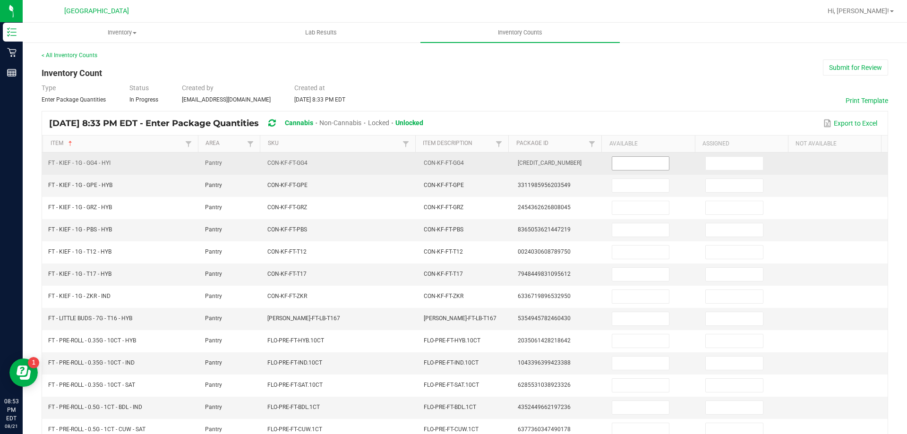
click at [614, 164] on input at bounding box center [640, 163] width 57 height 13
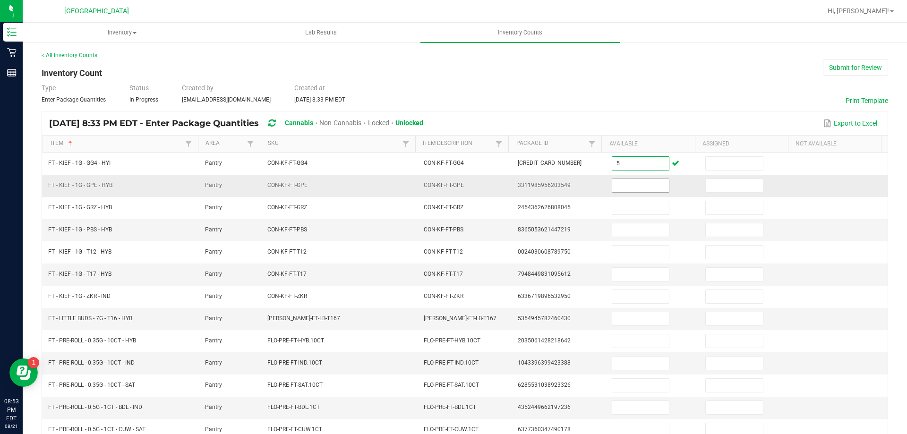
click at [643, 186] on input at bounding box center [640, 185] width 57 height 13
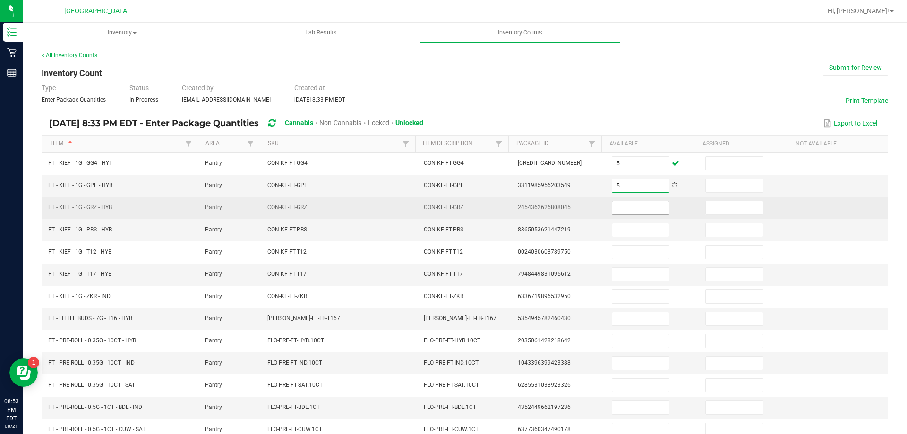
click at [638, 207] on input at bounding box center [640, 207] width 57 height 13
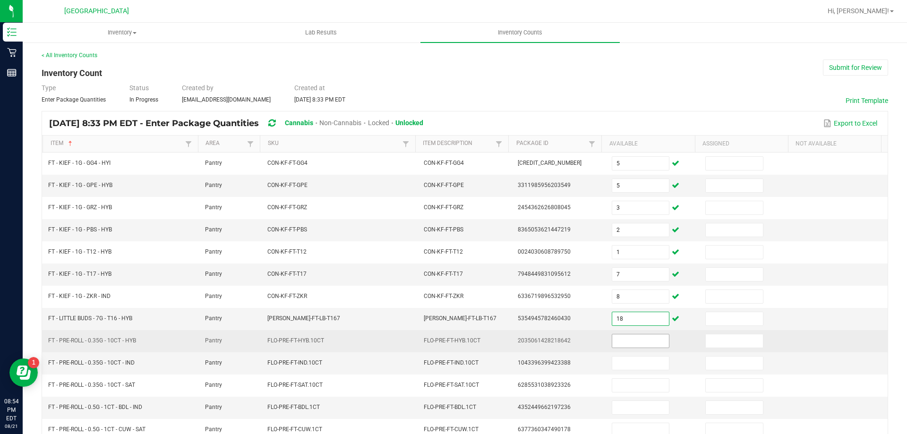
click at [633, 347] on input at bounding box center [640, 340] width 57 height 13
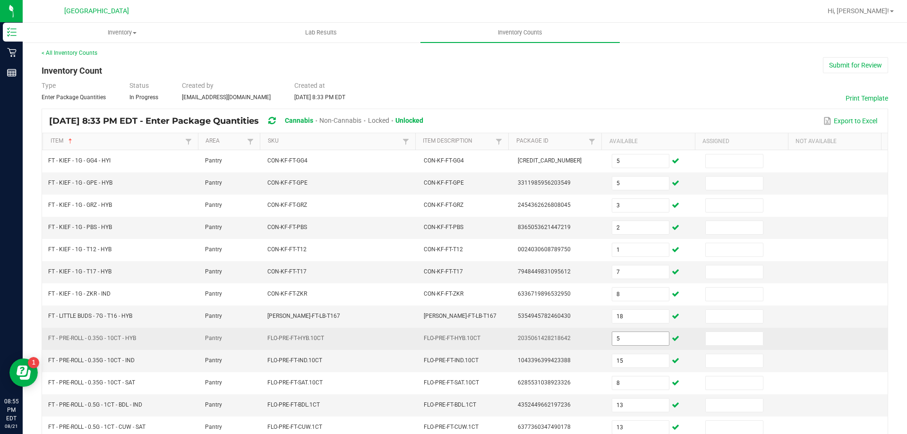
scroll to position [196, 0]
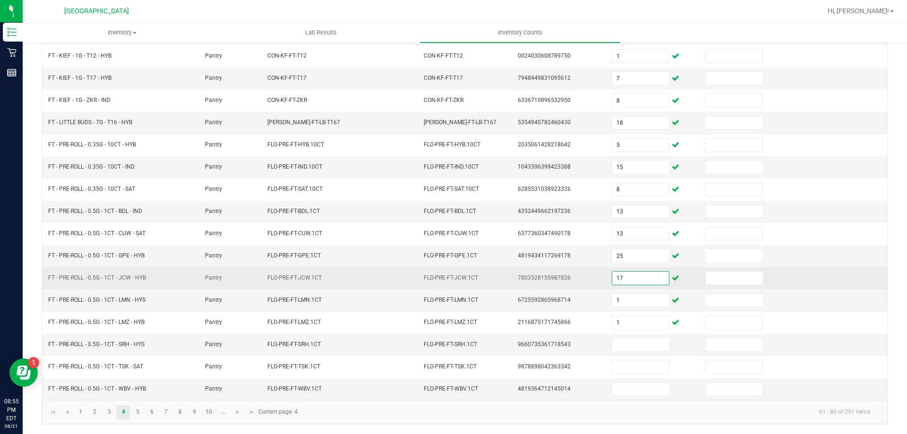
click at [612, 276] on input "17" at bounding box center [640, 278] width 57 height 13
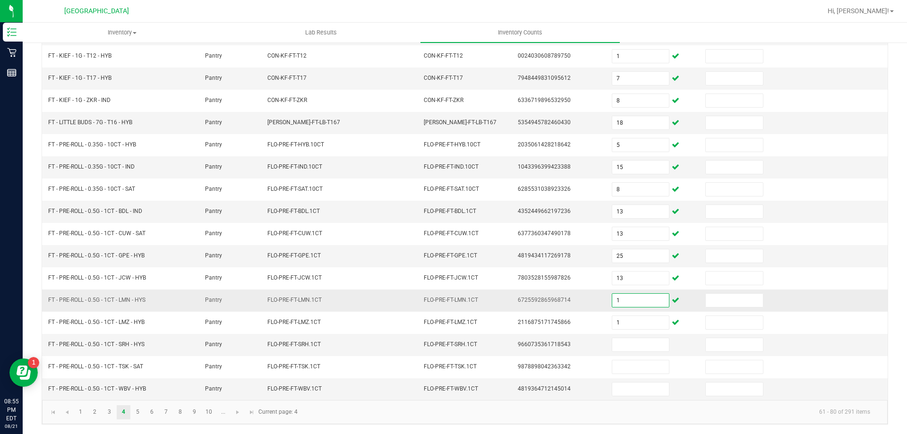
click at [627, 302] on input "1" at bounding box center [640, 300] width 57 height 13
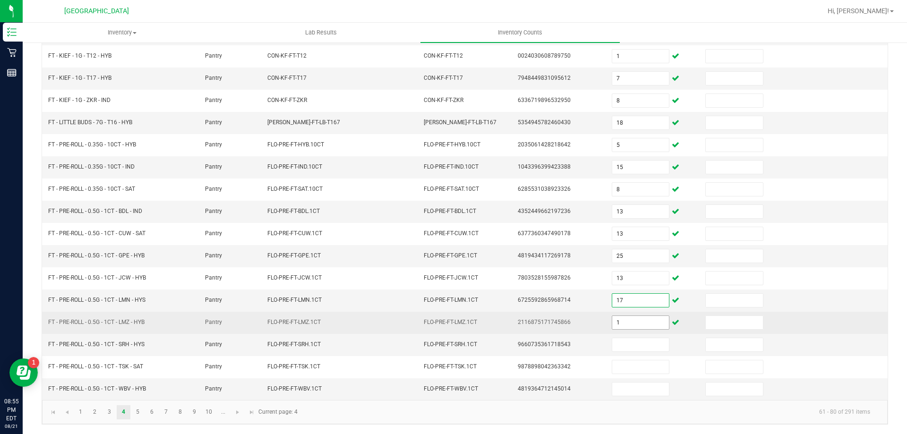
click at [624, 320] on input "1" at bounding box center [640, 322] width 57 height 13
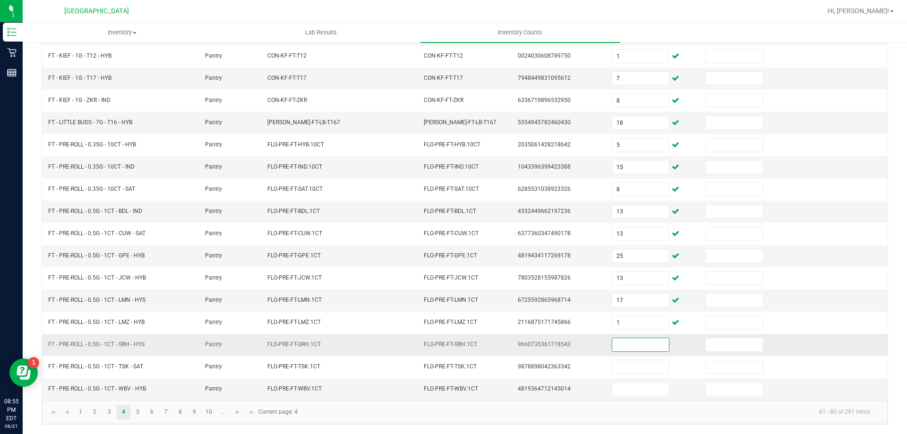
click at [632, 347] on input at bounding box center [640, 344] width 57 height 13
click at [138, 412] on link "5" at bounding box center [138, 412] width 14 height 14
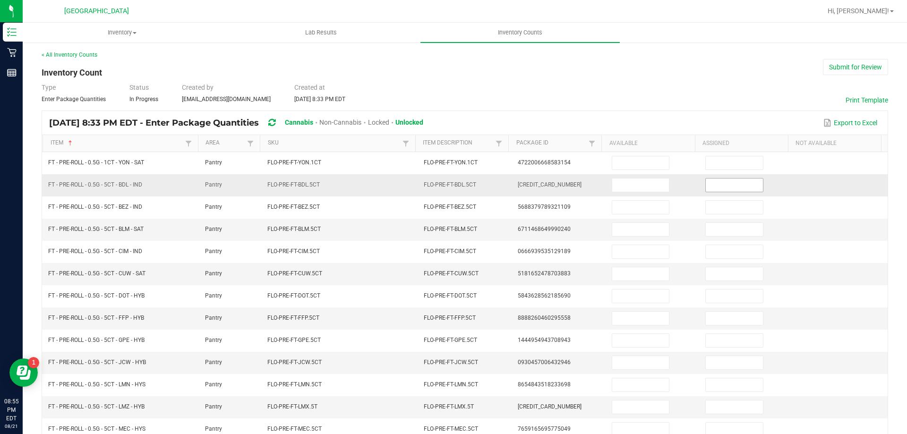
scroll to position [0, 0]
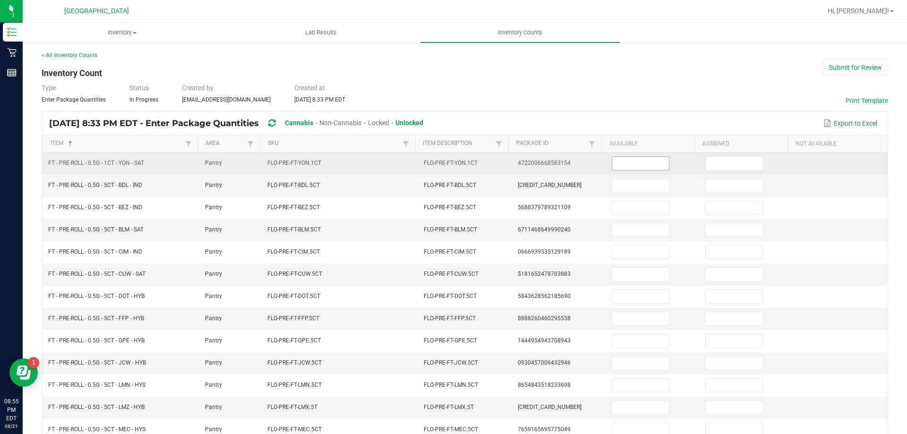
click at [626, 164] on input at bounding box center [640, 163] width 57 height 13
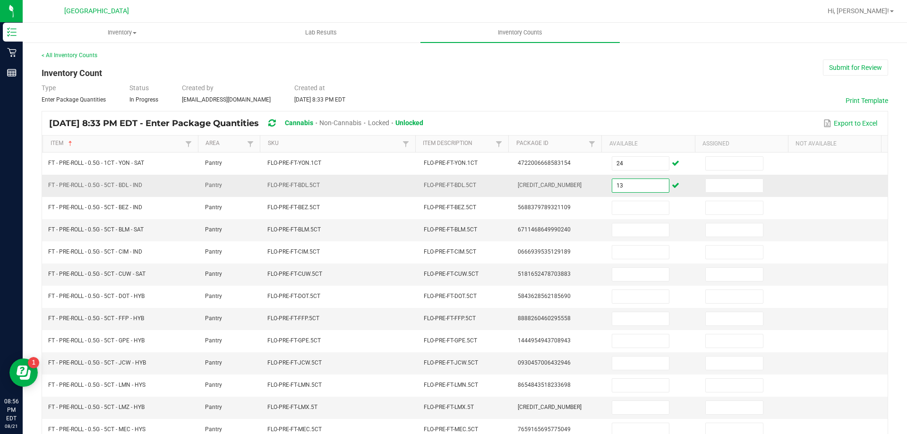
click at [641, 185] on input "13" at bounding box center [640, 185] width 57 height 13
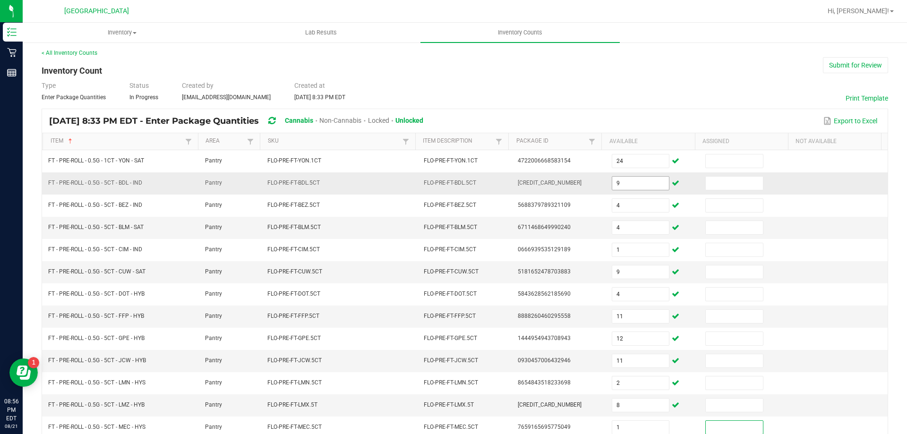
scroll to position [196, 0]
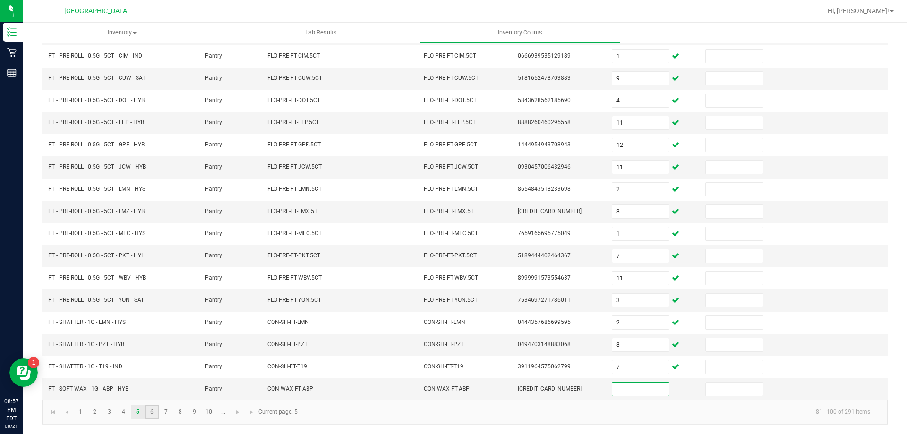
click at [151, 411] on link "6" at bounding box center [152, 412] width 14 height 14
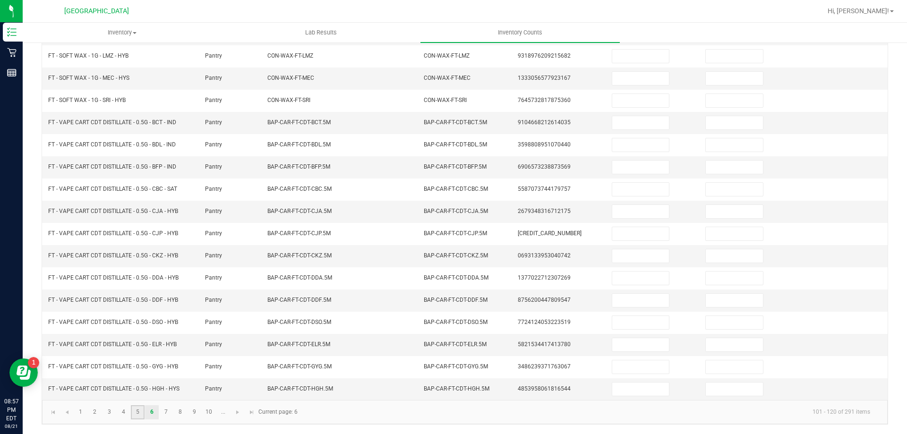
click at [137, 414] on link "5" at bounding box center [138, 412] width 14 height 14
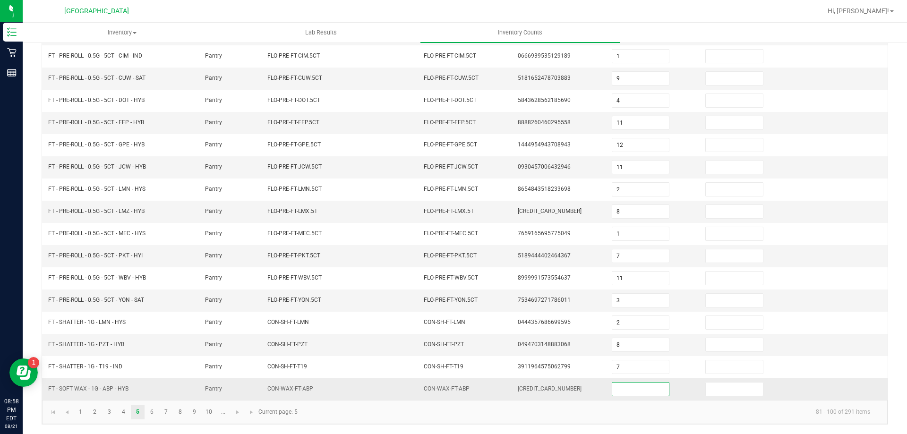
click at [620, 390] on input at bounding box center [640, 389] width 57 height 13
click at [150, 417] on link "6" at bounding box center [152, 412] width 14 height 14
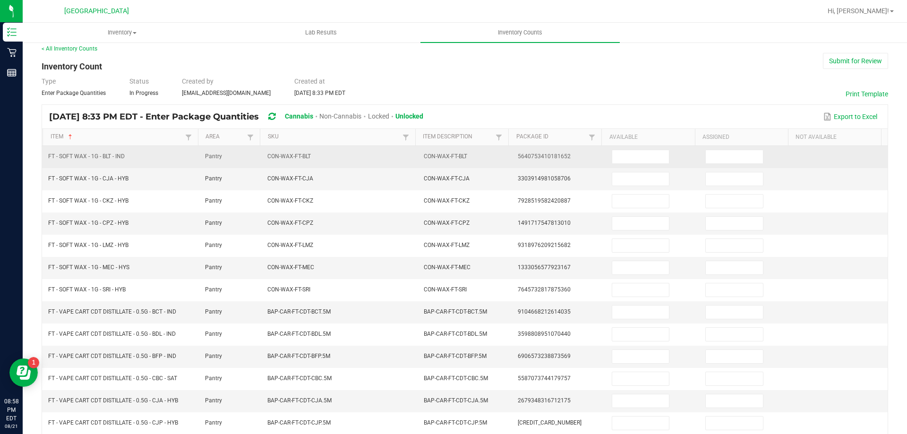
scroll to position [0, 0]
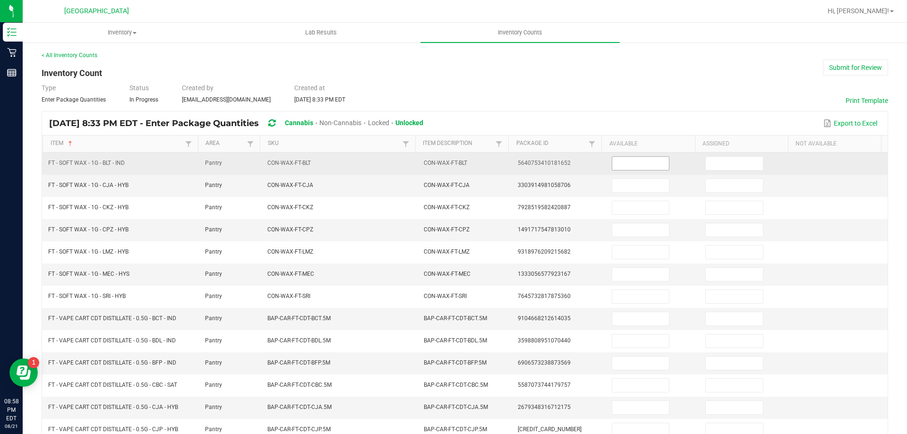
click at [618, 160] on input at bounding box center [640, 163] width 57 height 13
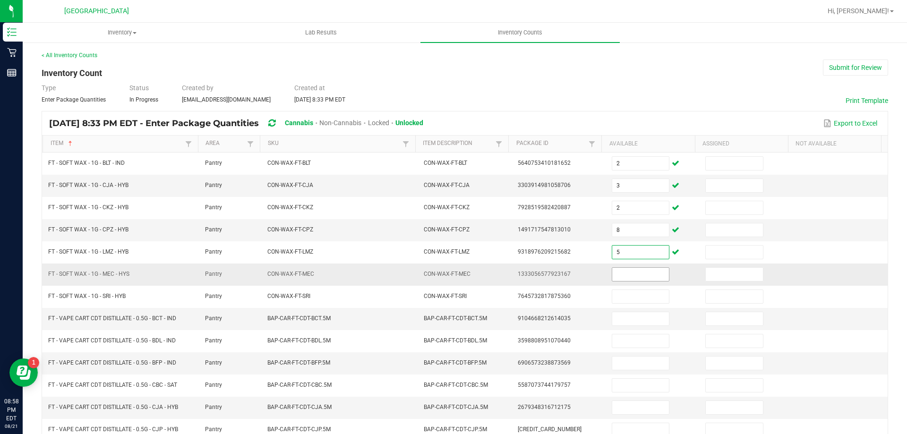
click at [620, 276] on input at bounding box center [640, 274] width 57 height 13
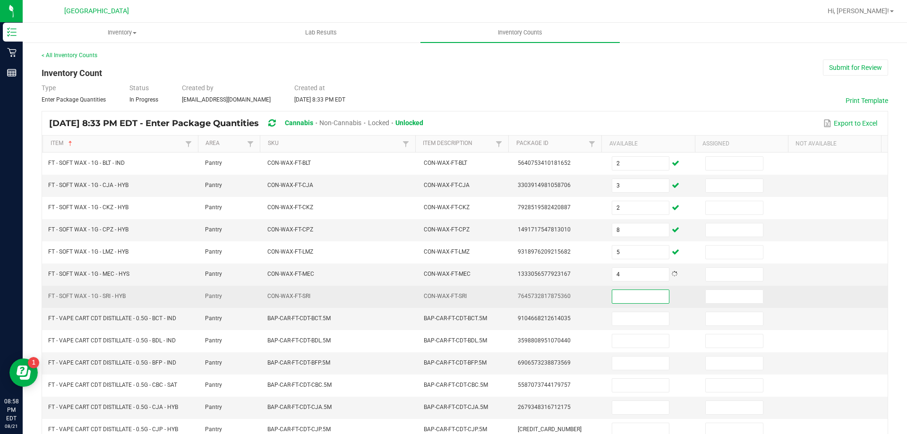
click at [626, 296] on input at bounding box center [640, 296] width 57 height 13
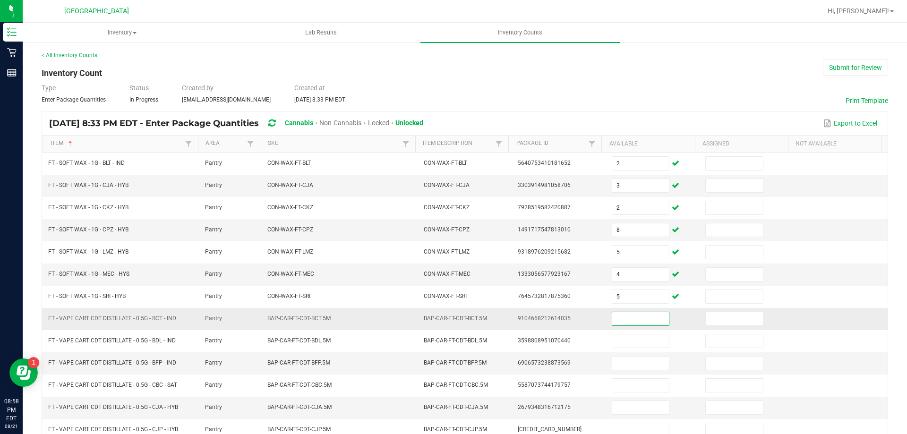
click at [615, 322] on input at bounding box center [640, 318] width 57 height 13
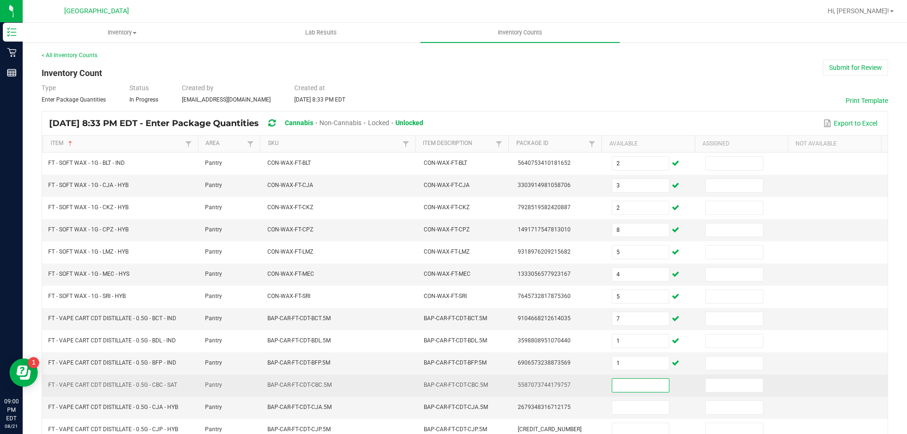
click at [632, 384] on input at bounding box center [640, 385] width 57 height 13
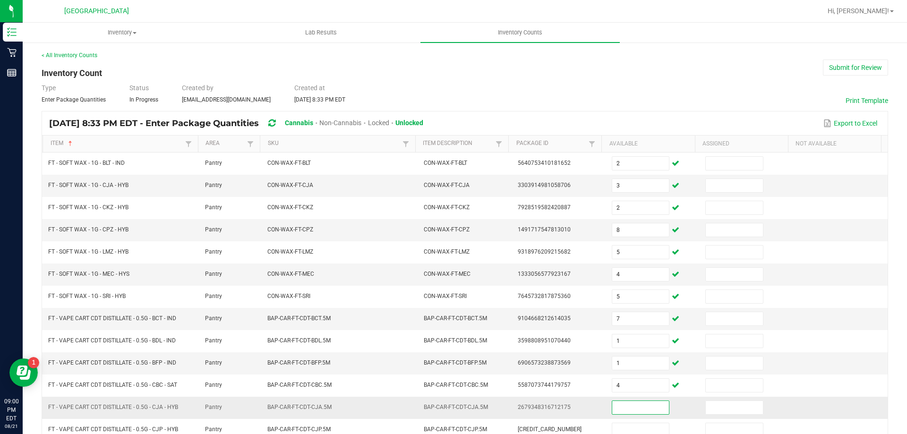
click at [636, 402] on input at bounding box center [640, 407] width 57 height 13
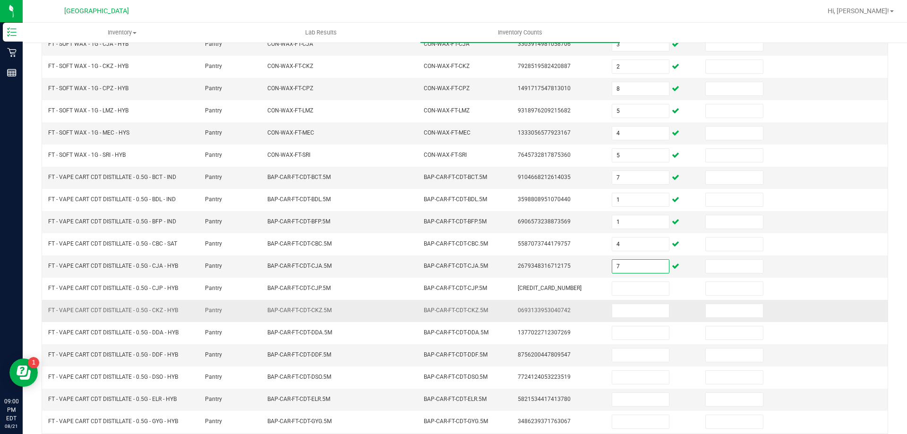
scroll to position [142, 0]
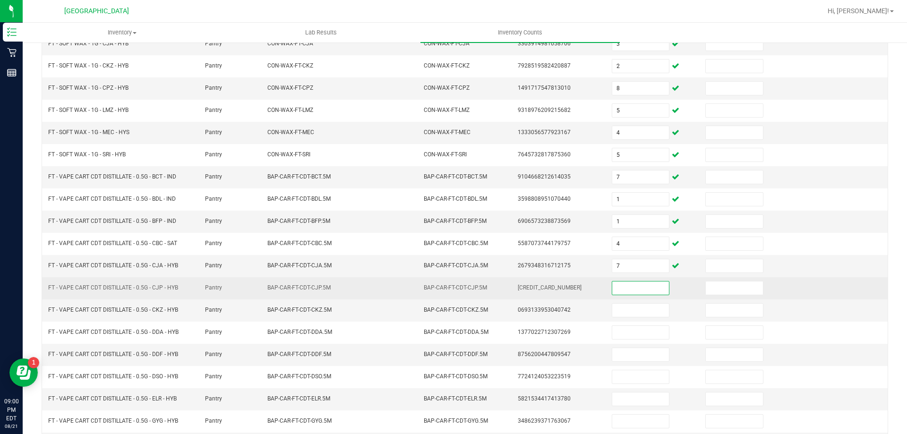
click at [641, 285] on input at bounding box center [640, 287] width 57 height 13
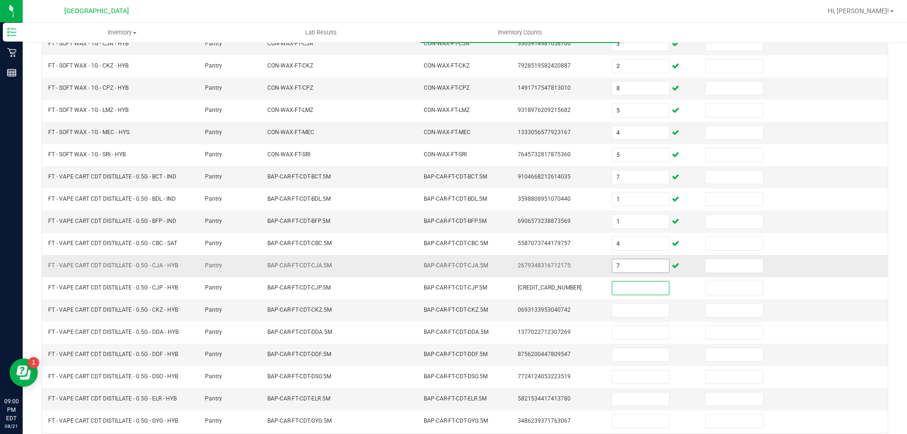
click at [632, 265] on input "7" at bounding box center [640, 265] width 57 height 13
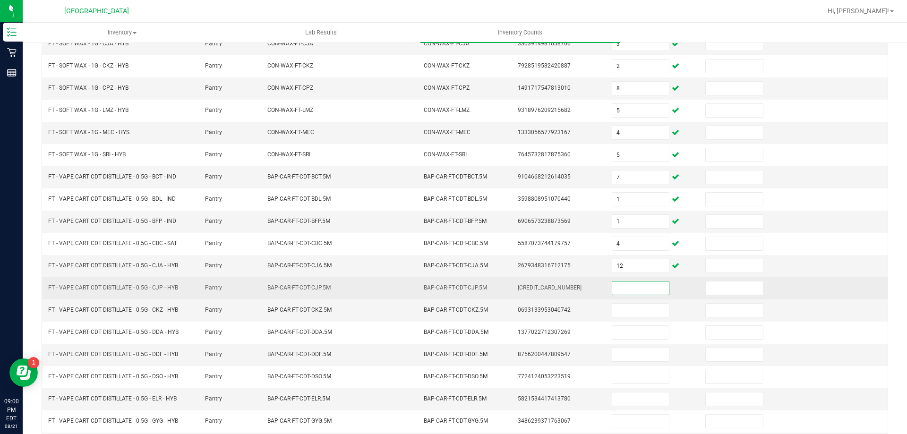
click at [632, 290] on input at bounding box center [640, 287] width 57 height 13
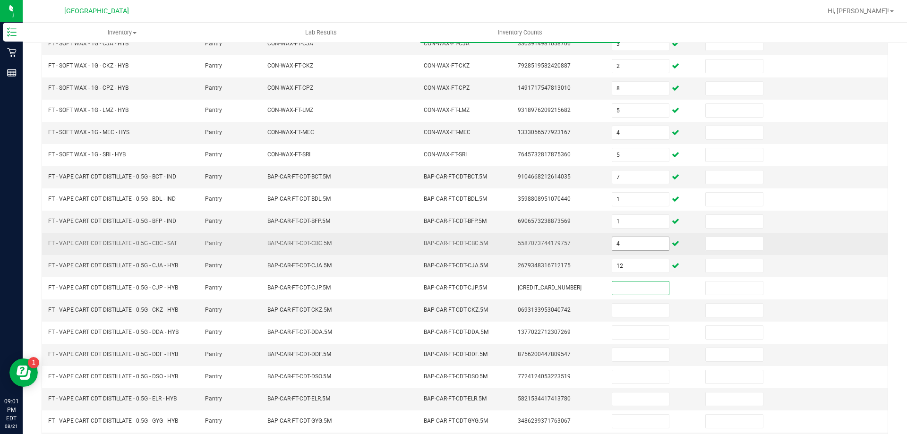
click at [612, 245] on input "4" at bounding box center [640, 243] width 57 height 13
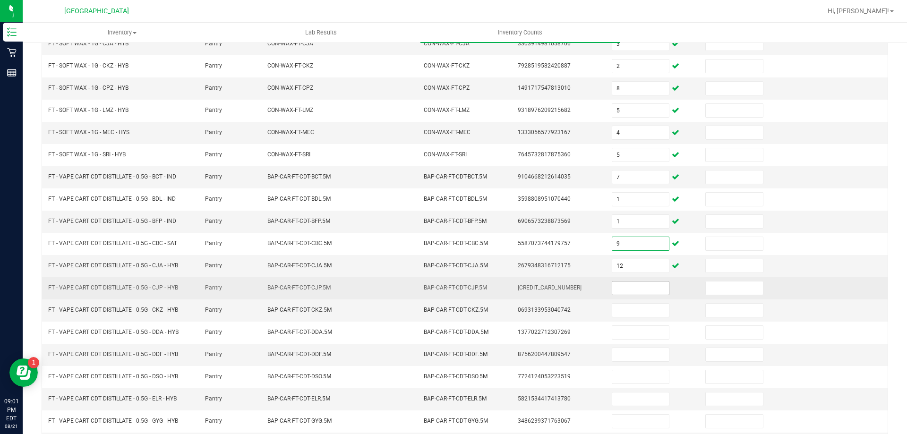
click at [621, 283] on input at bounding box center [640, 287] width 57 height 13
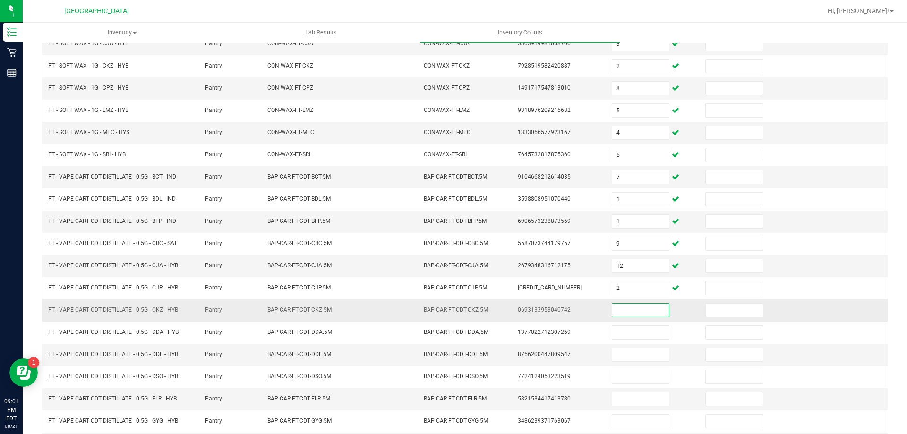
click at [621, 307] on input at bounding box center [640, 310] width 57 height 13
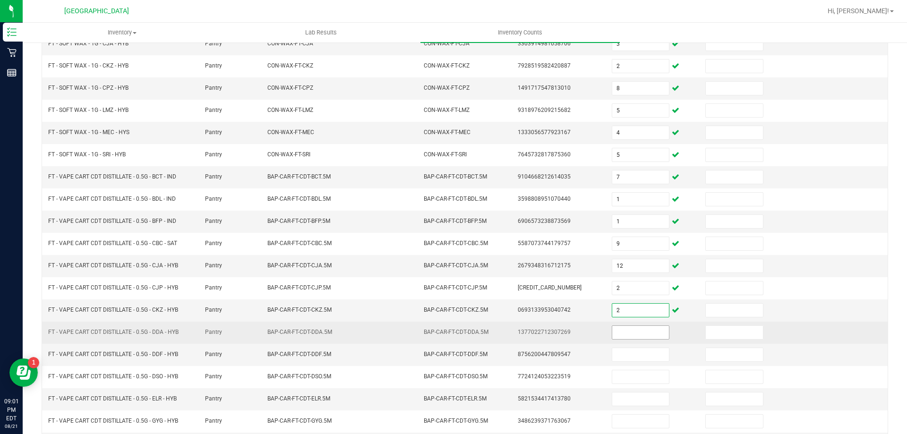
click at [635, 331] on input at bounding box center [640, 332] width 57 height 13
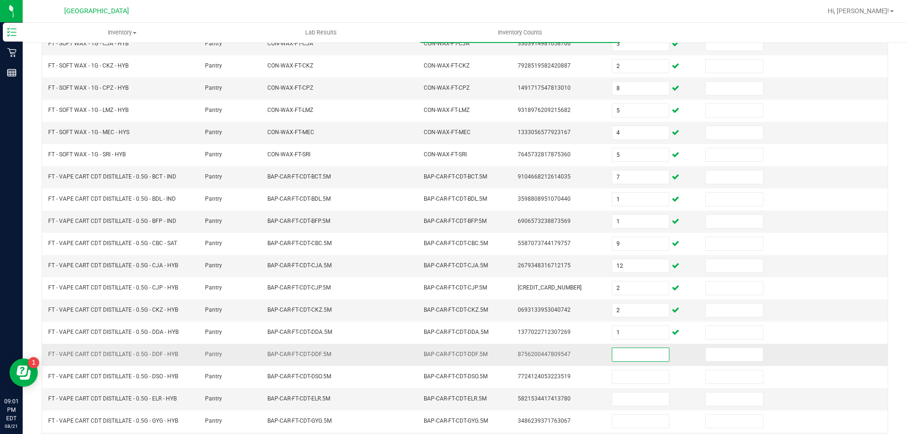
click at [631, 357] on input at bounding box center [640, 354] width 57 height 13
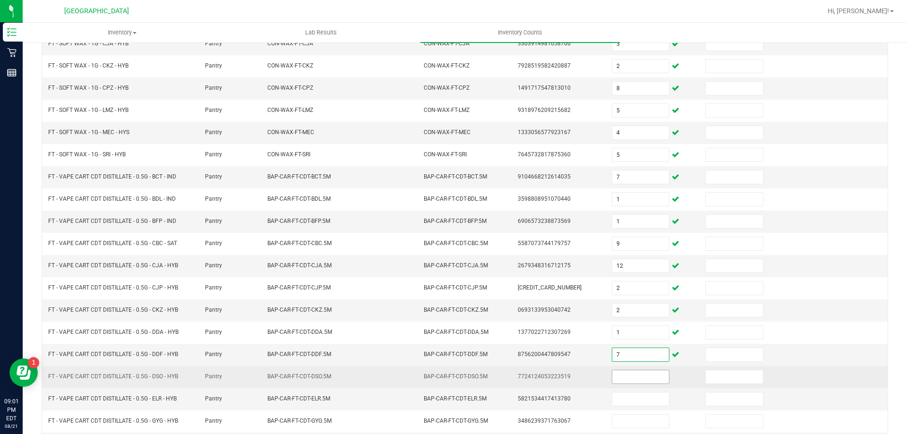
click at [645, 377] on input at bounding box center [640, 376] width 57 height 13
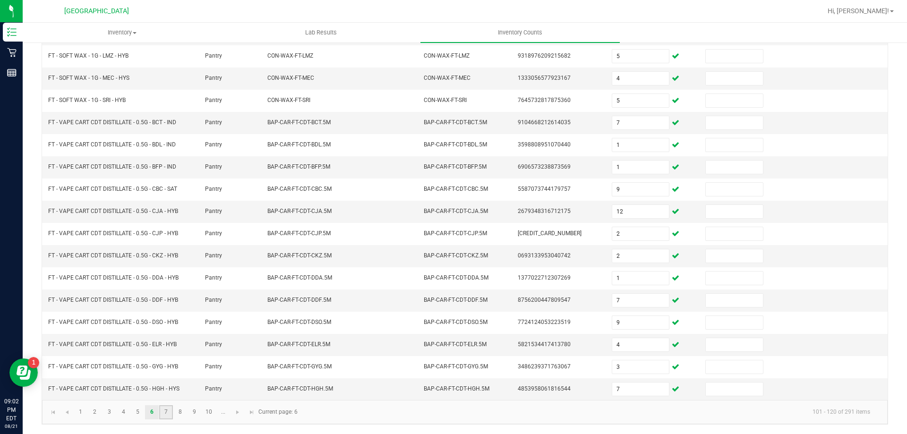
click at [164, 414] on link "7" at bounding box center [166, 412] width 14 height 14
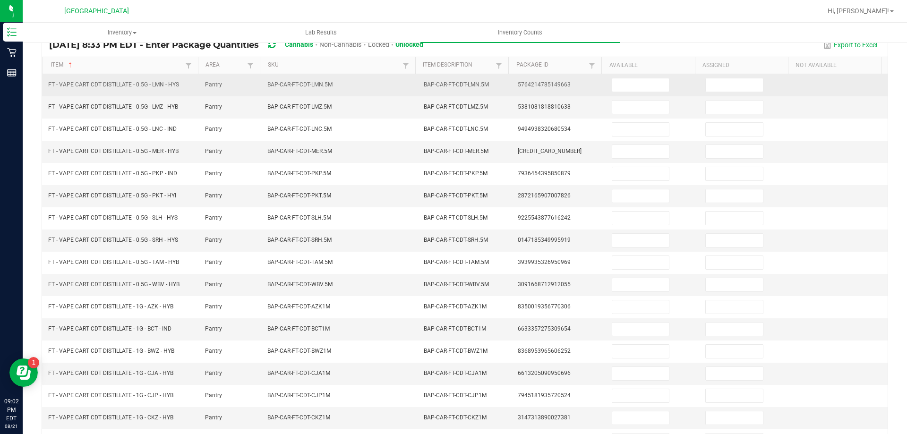
scroll to position [7, 0]
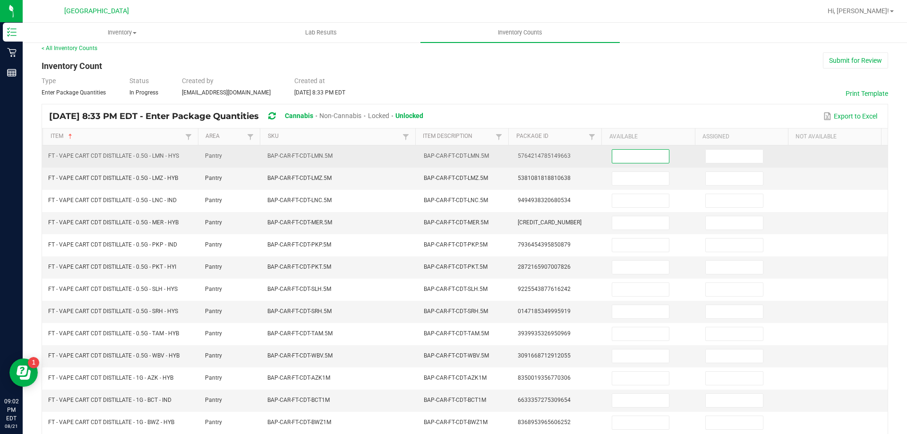
click at [612, 153] on input at bounding box center [640, 156] width 57 height 13
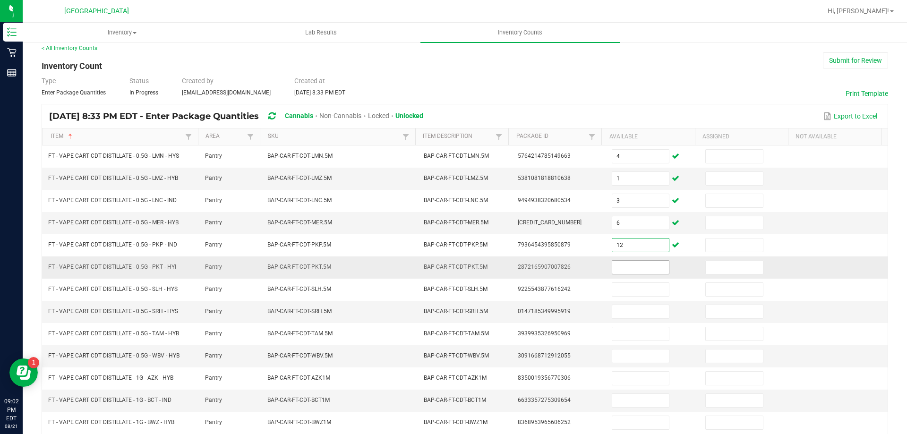
click at [631, 264] on input at bounding box center [640, 267] width 57 height 13
click at [622, 313] on input at bounding box center [640, 311] width 57 height 13
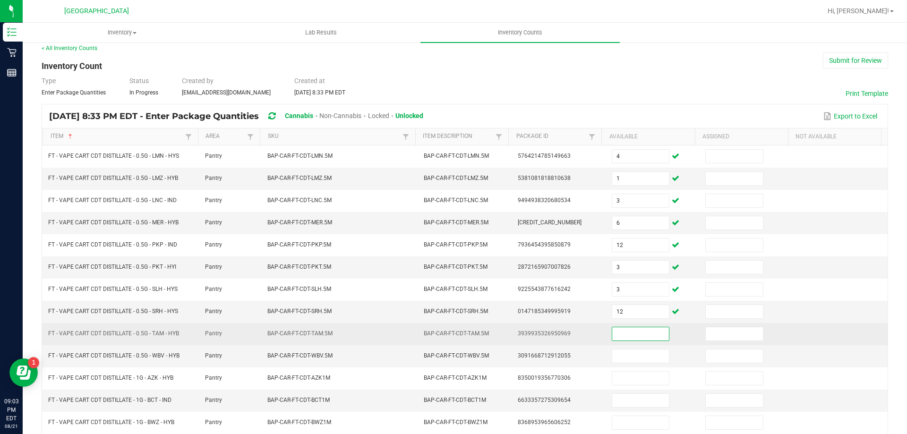
click at [621, 339] on input at bounding box center [640, 333] width 57 height 13
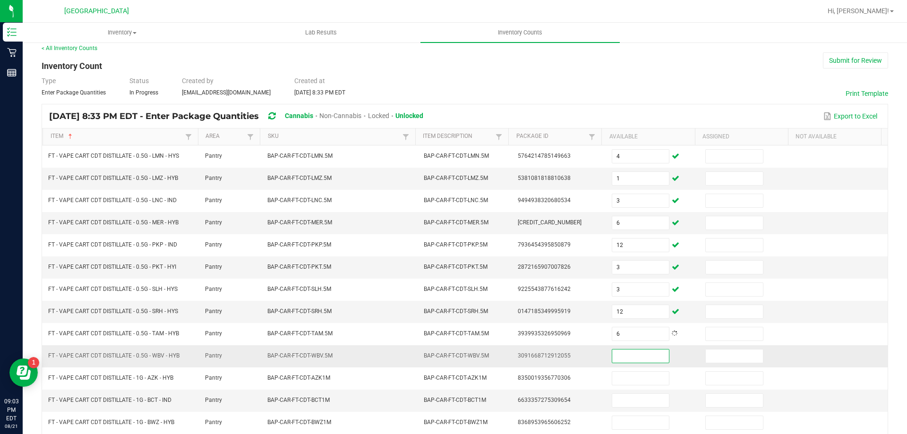
click at [623, 354] on input at bounding box center [640, 355] width 57 height 13
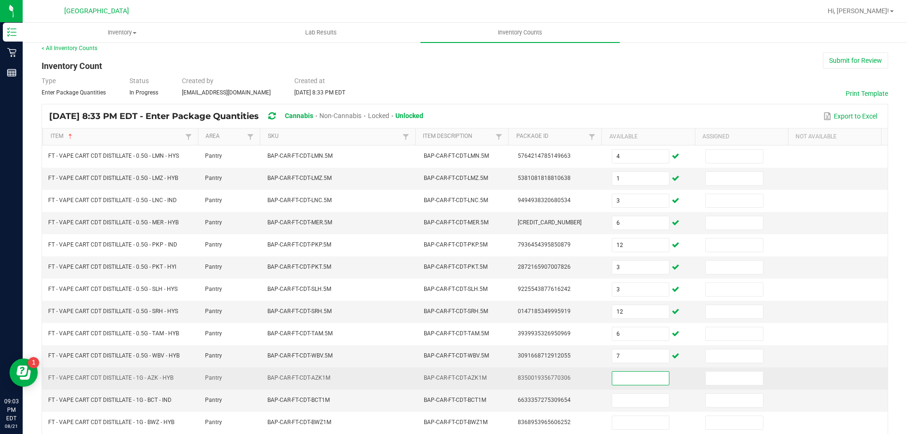
click at [632, 379] on input at bounding box center [640, 378] width 57 height 13
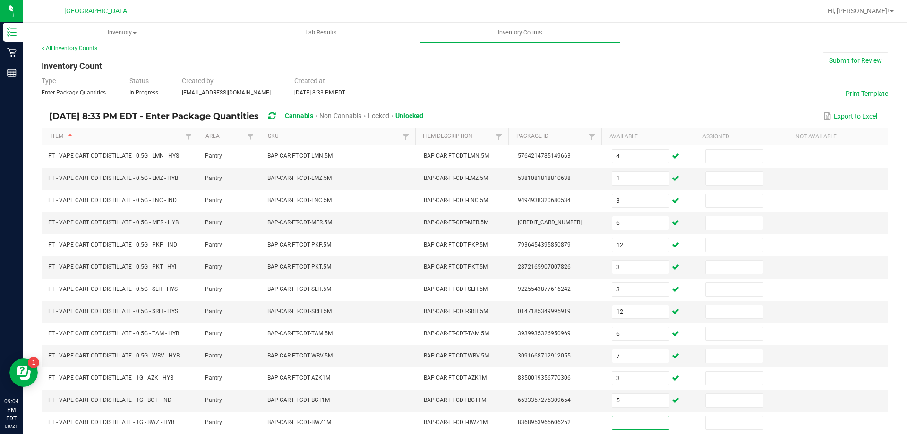
scroll to position [149, 0]
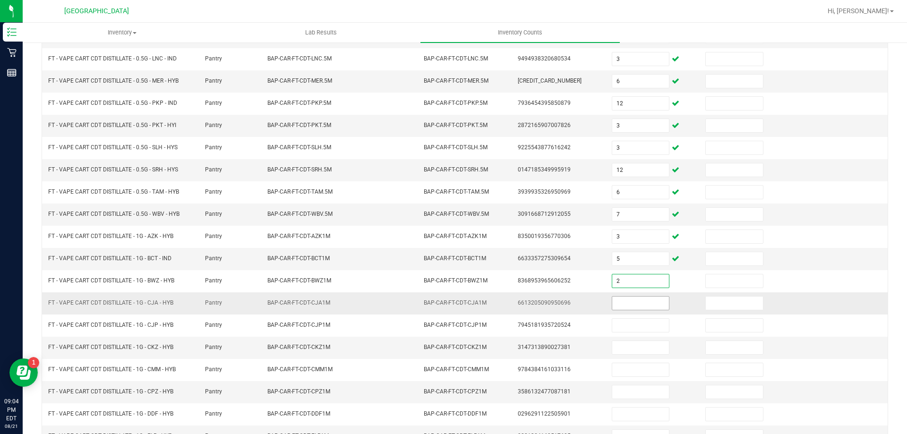
click at [616, 304] on input at bounding box center [640, 303] width 57 height 13
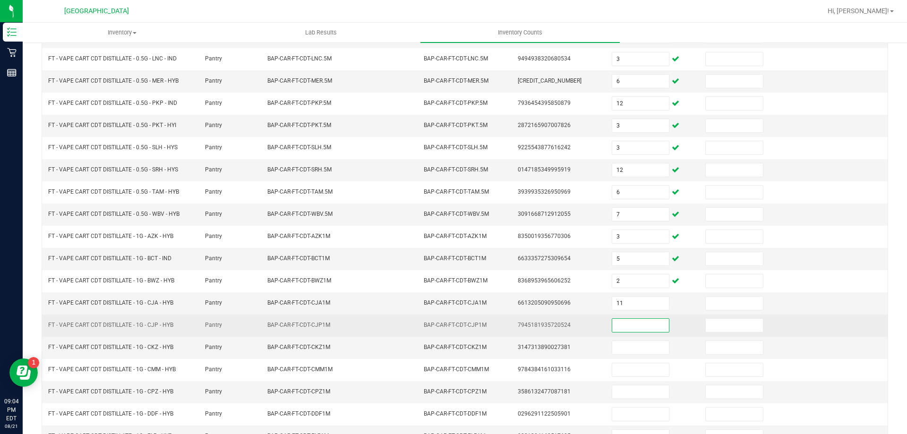
click at [615, 327] on input at bounding box center [640, 325] width 57 height 13
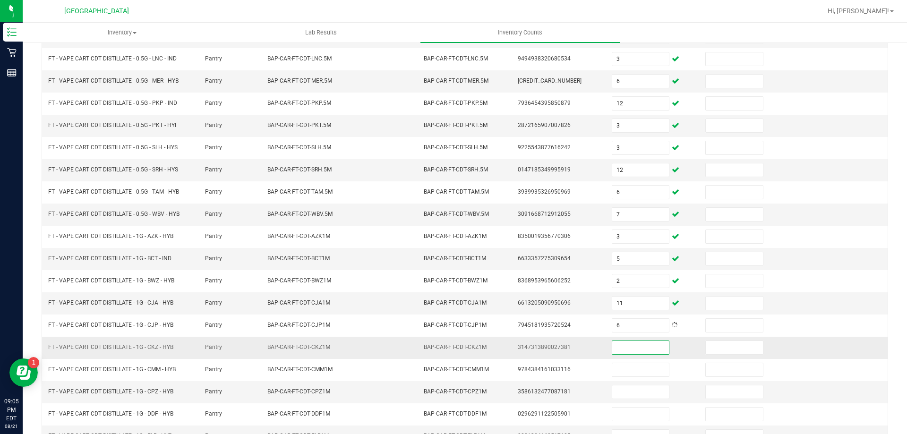
click at [619, 349] on input at bounding box center [640, 347] width 57 height 13
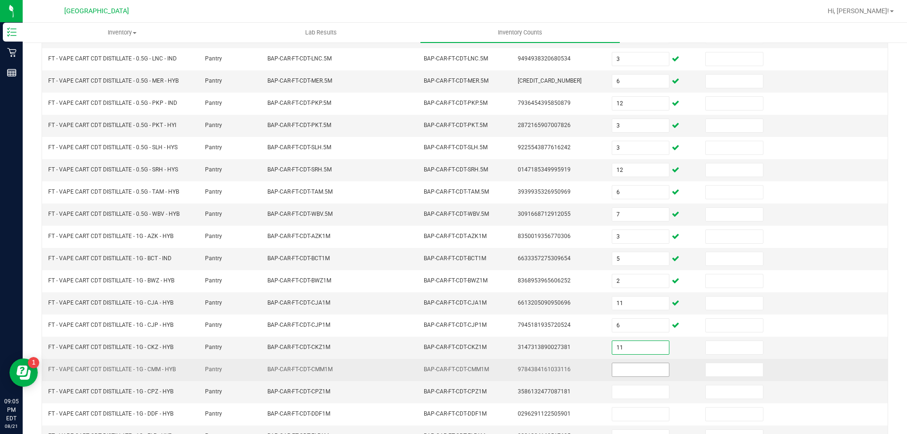
click at [619, 365] on input at bounding box center [640, 369] width 57 height 13
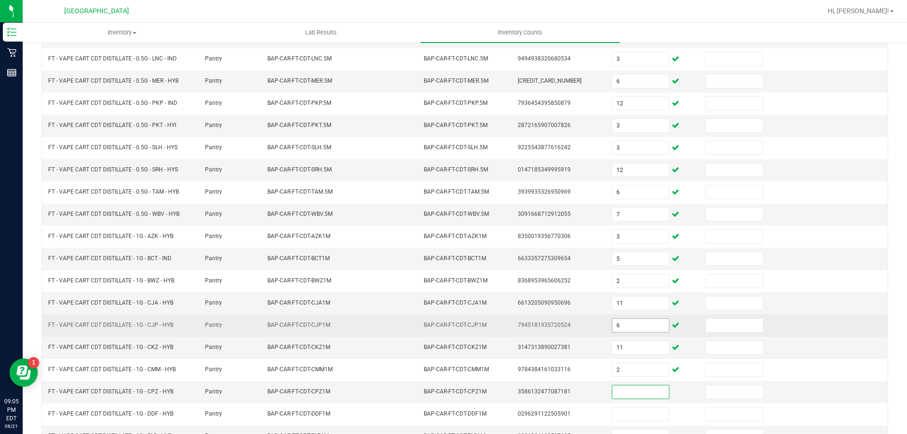
click at [626, 328] on input "6" at bounding box center [640, 325] width 57 height 13
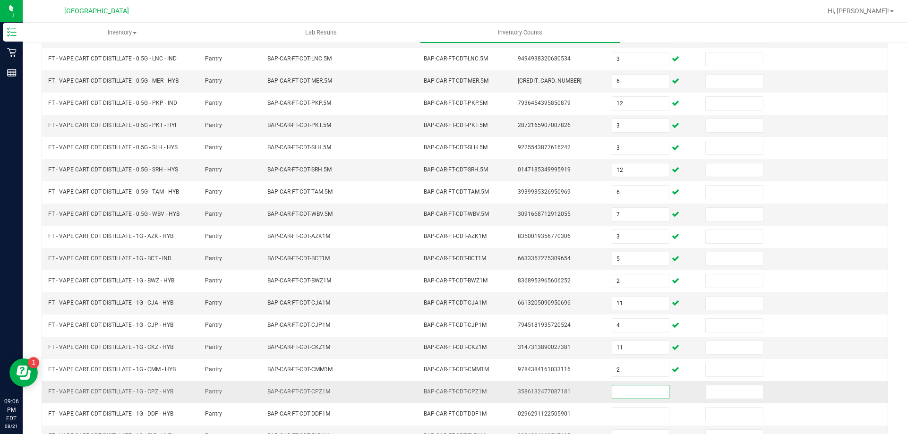
click at [632, 393] on input at bounding box center [640, 391] width 57 height 13
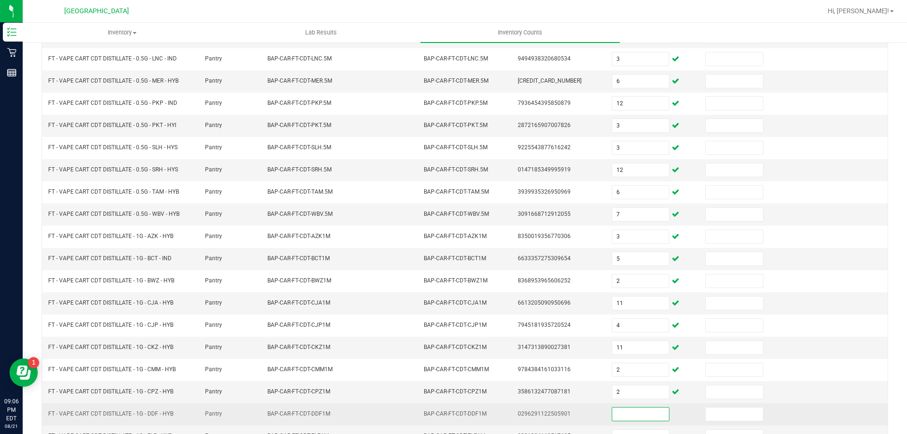
click at [638, 415] on input at bounding box center [640, 414] width 57 height 13
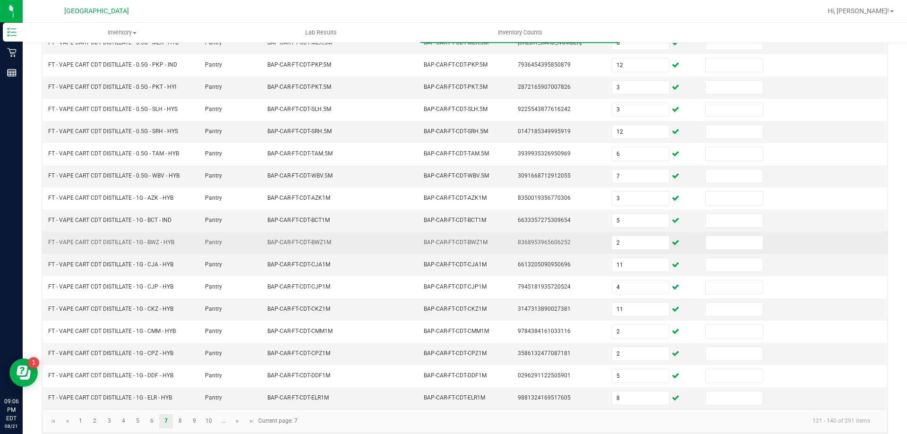
scroll to position [196, 0]
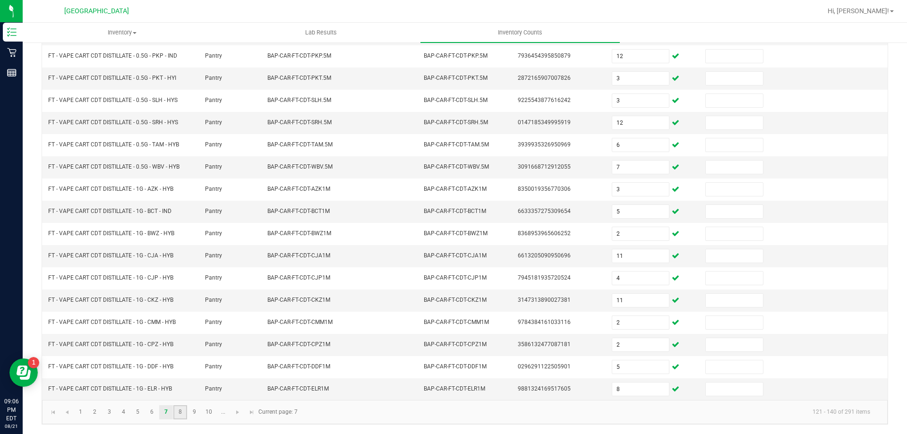
click at [183, 410] on link "8" at bounding box center [180, 412] width 14 height 14
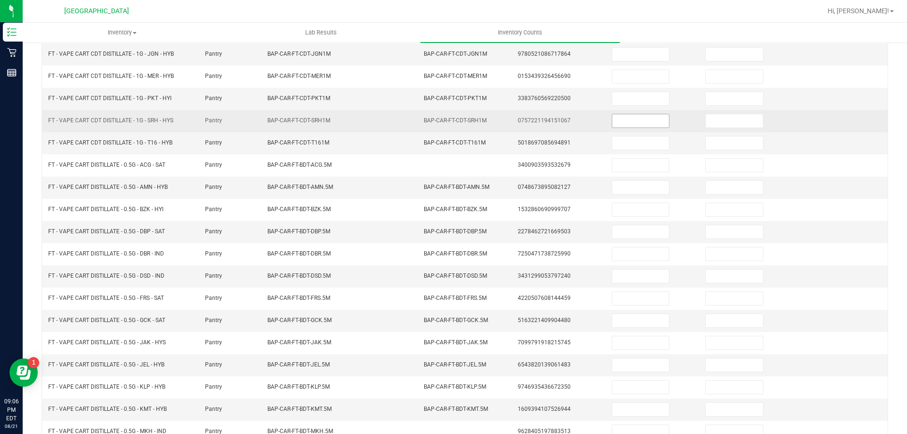
scroll to position [7, 0]
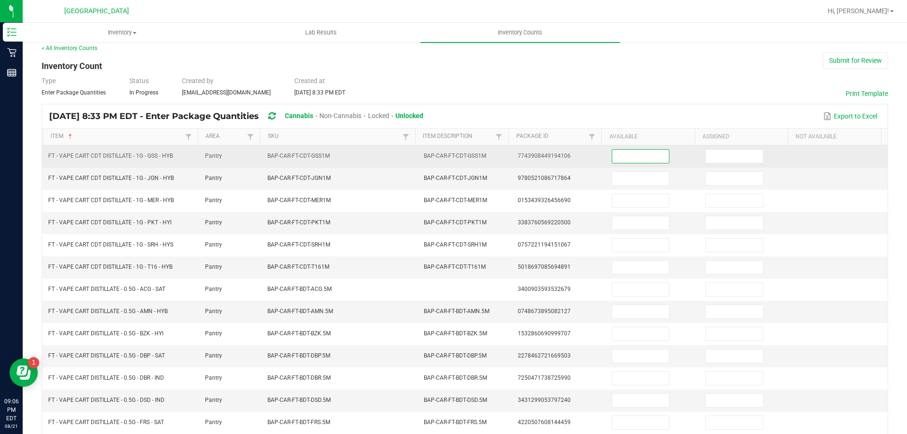
click at [619, 155] on input at bounding box center [640, 156] width 57 height 13
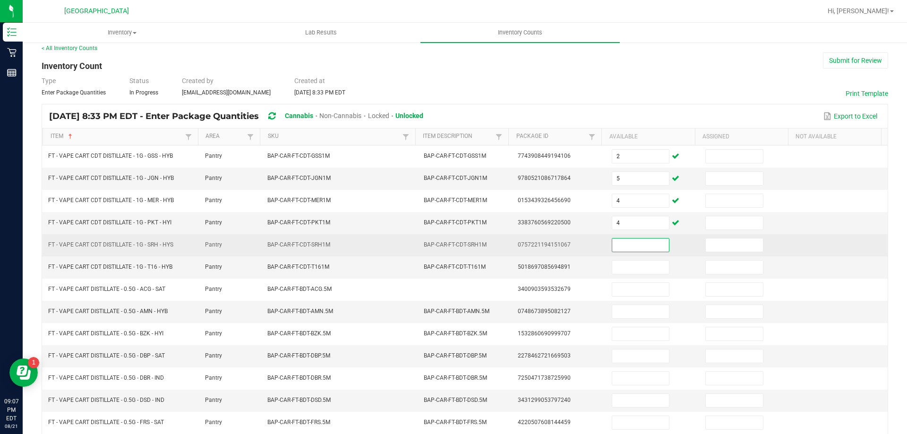
click at [630, 239] on input at bounding box center [640, 244] width 57 height 13
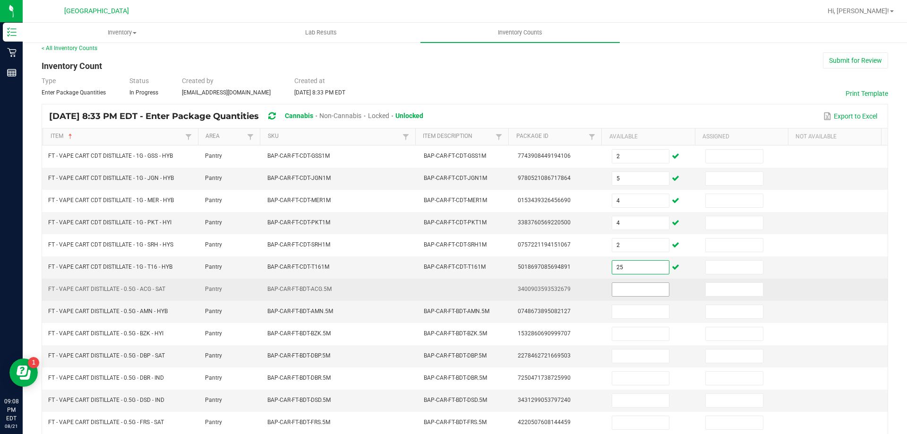
click at [624, 287] on input at bounding box center [640, 289] width 57 height 13
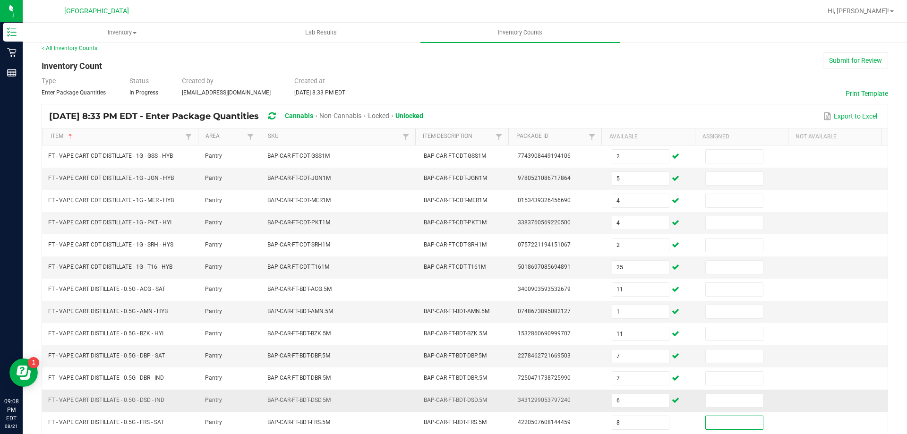
scroll to position [196, 0]
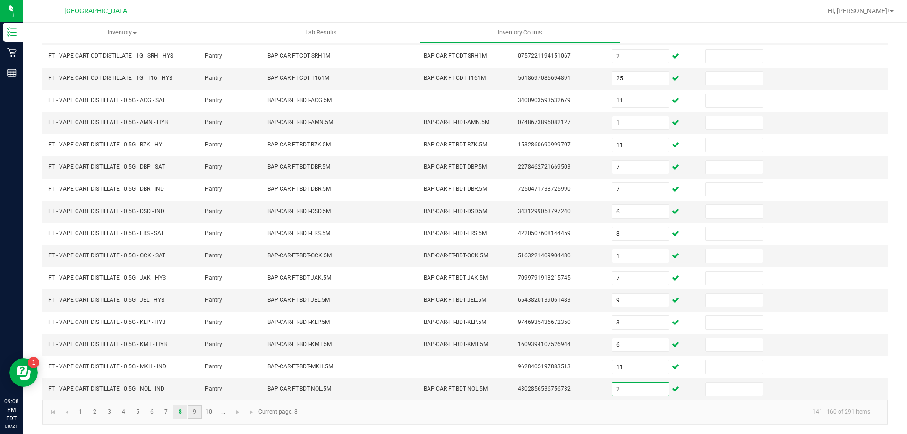
click at [191, 412] on link "9" at bounding box center [194, 412] width 14 height 14
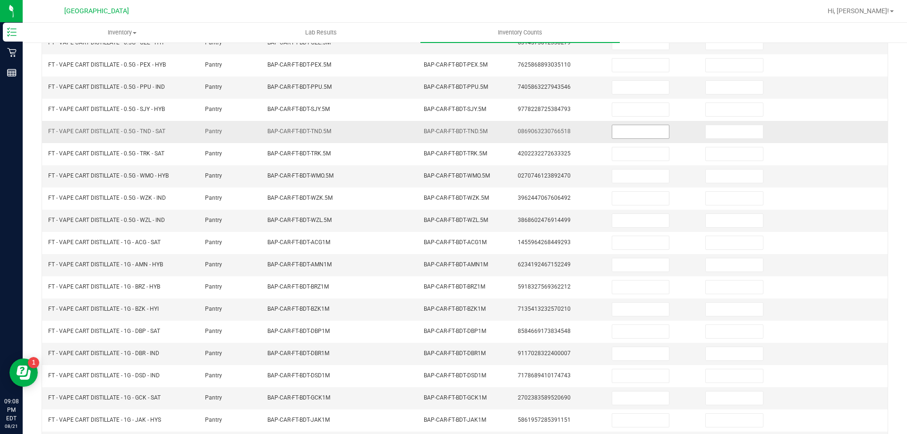
scroll to position [0, 0]
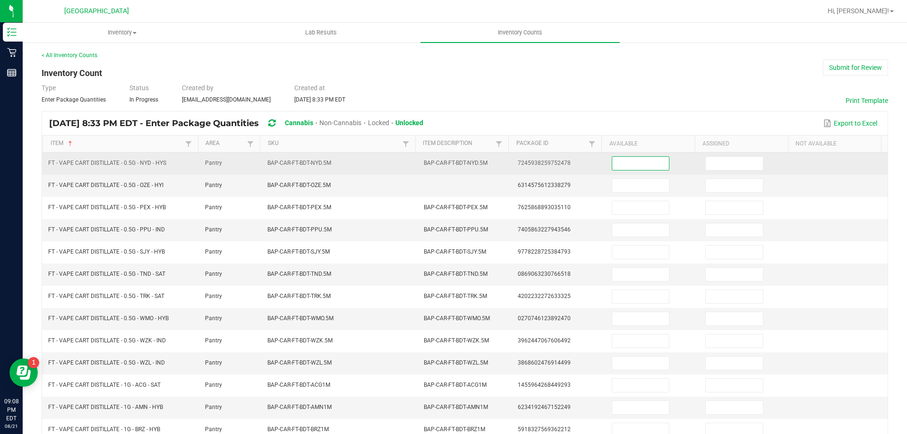
click at [639, 162] on input at bounding box center [640, 163] width 57 height 13
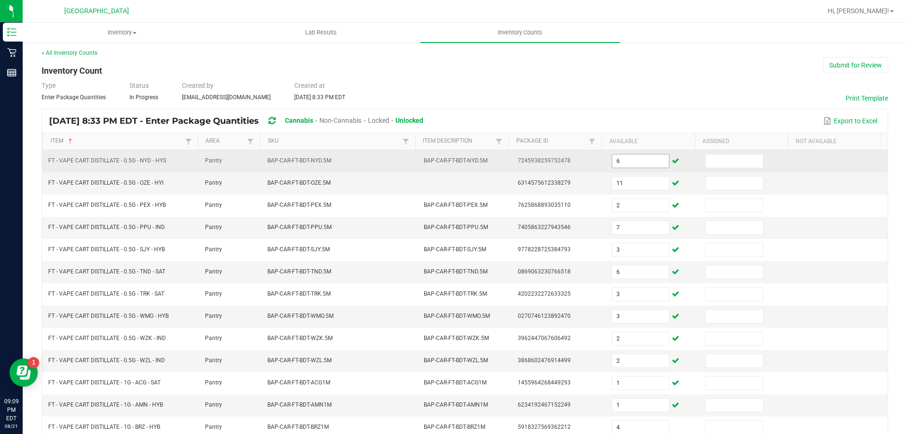
scroll to position [196, 0]
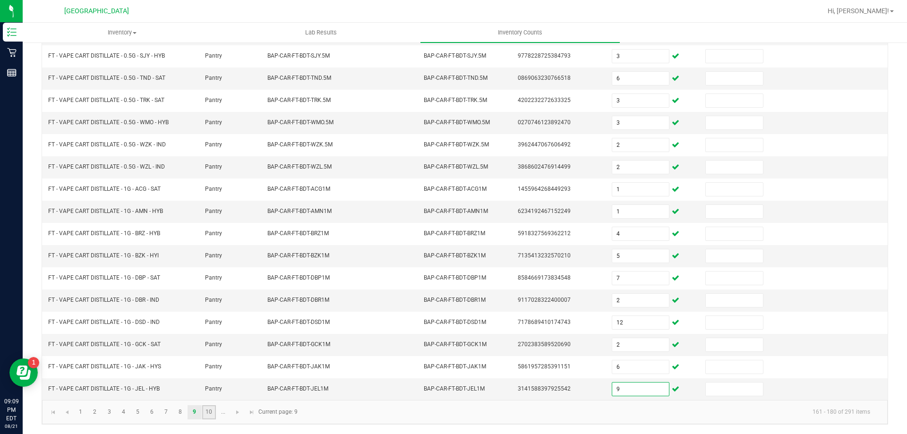
click at [210, 412] on link "10" at bounding box center [209, 412] width 14 height 14
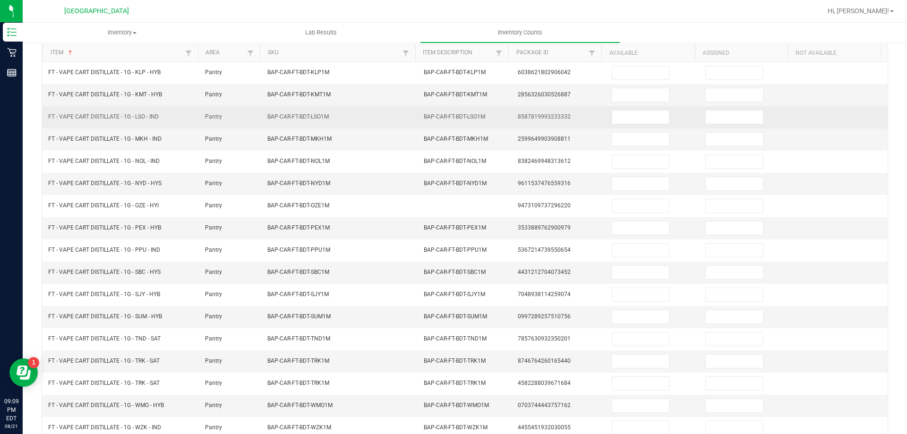
scroll to position [0, 0]
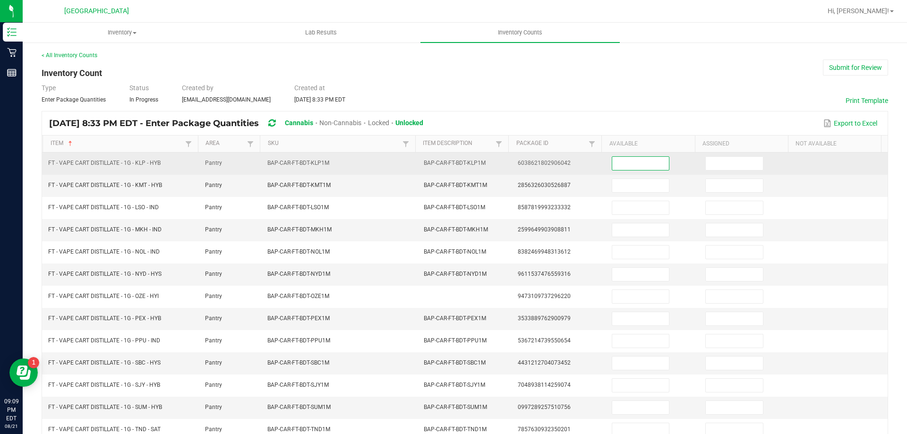
click at [616, 162] on input at bounding box center [640, 163] width 57 height 13
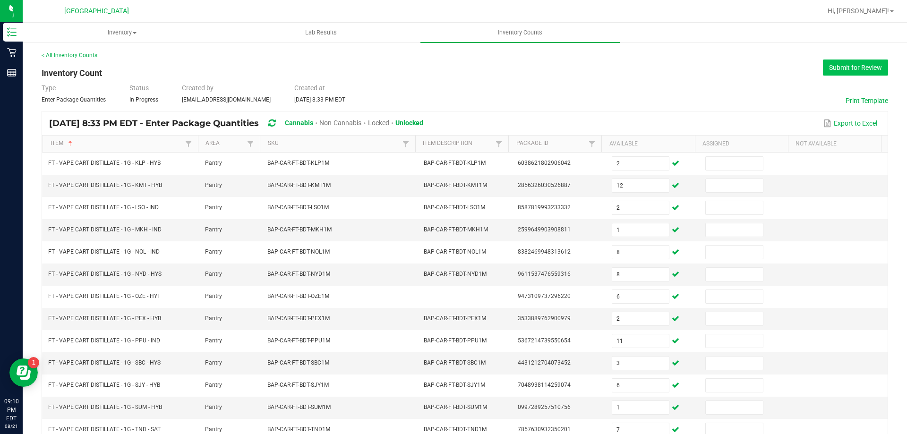
click at [856, 65] on button "Submit for Review" at bounding box center [855, 68] width 65 height 16
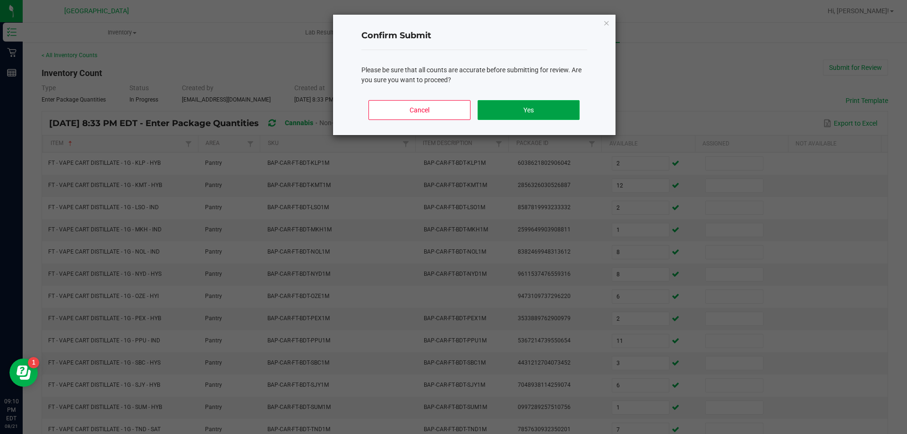
click at [565, 108] on button "Yes" at bounding box center [528, 110] width 102 height 20
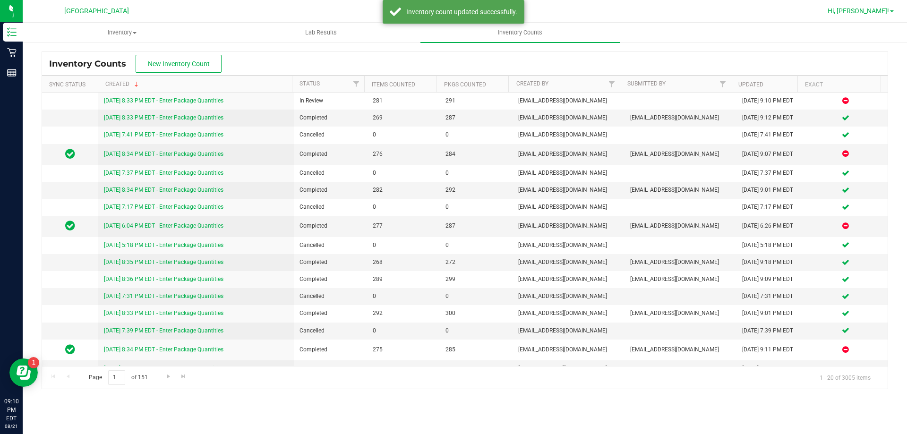
click at [876, 13] on span "Hi, [PERSON_NAME]!" at bounding box center [857, 11] width 61 height 8
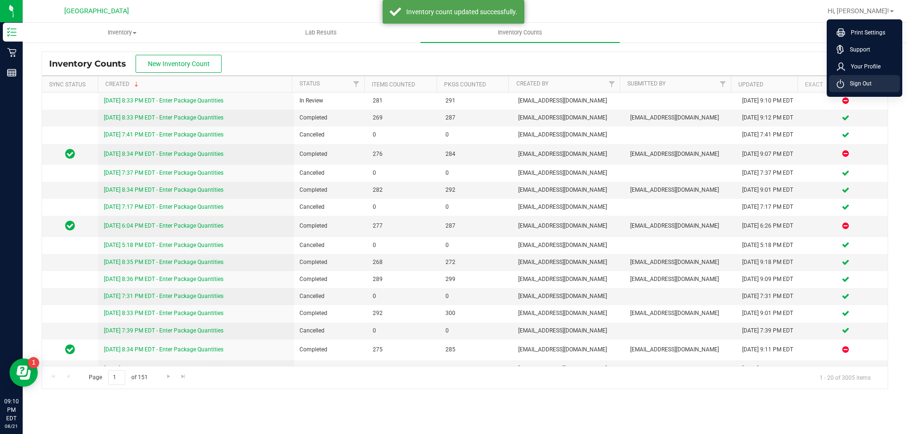
click at [857, 83] on span "Sign Out" at bounding box center [857, 83] width 27 height 9
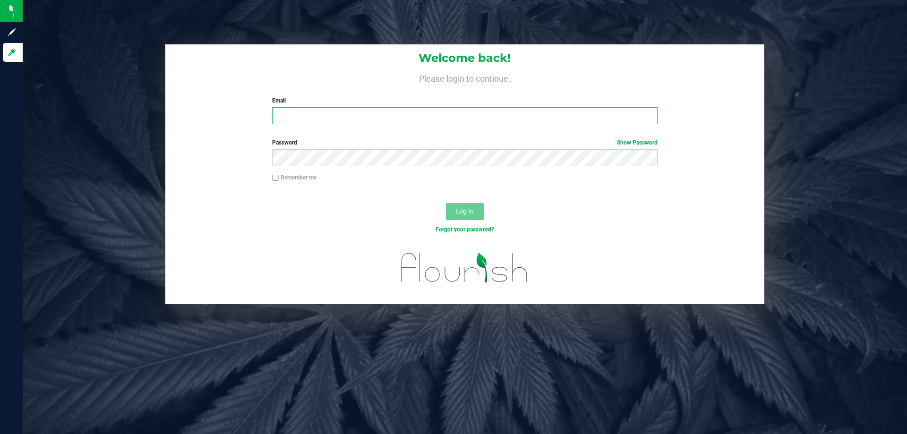
click at [424, 122] on input "Email" at bounding box center [464, 115] width 385 height 17
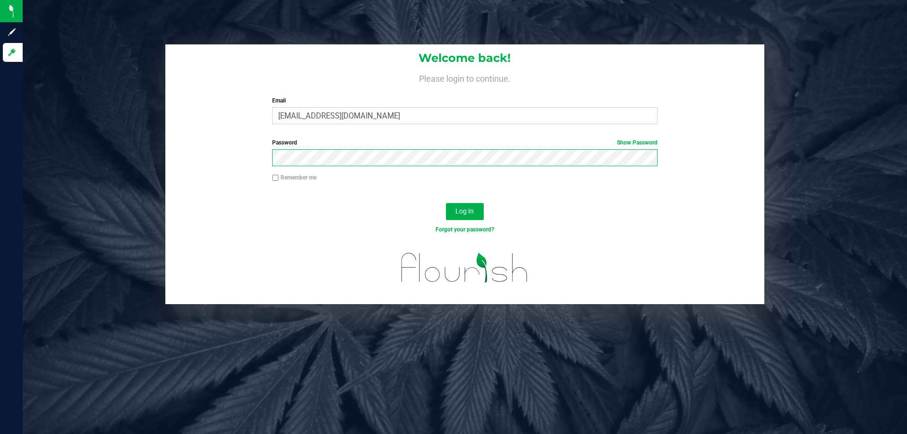
click at [446, 203] on button "Log In" at bounding box center [465, 211] width 38 height 17
